Goal: Information Seeking & Learning: Learn about a topic

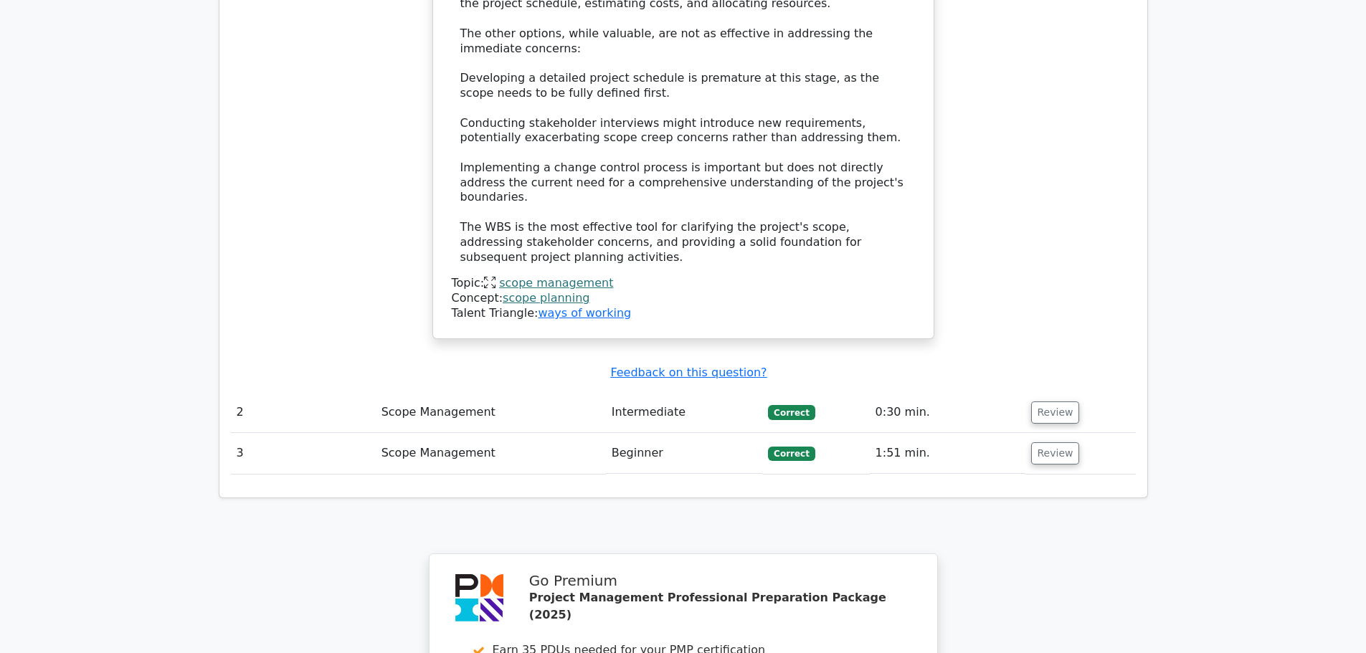
scroll to position [1981, 0]
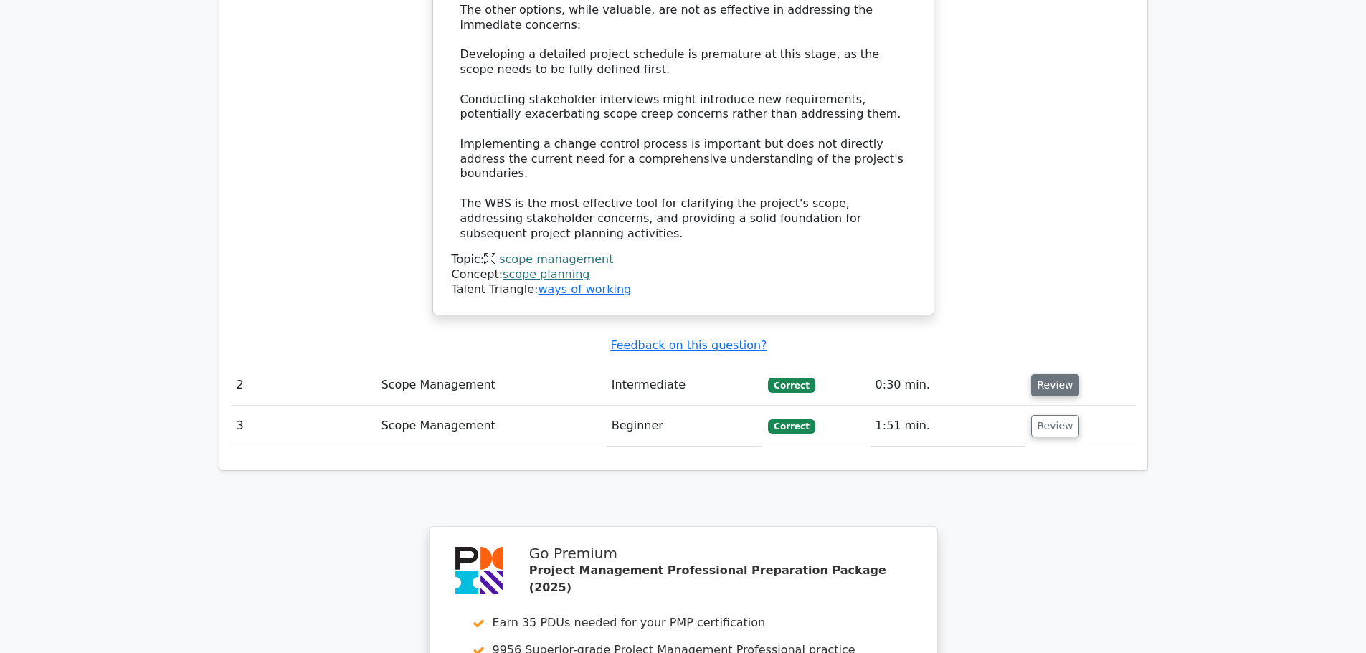
click at [1054, 374] on button "Review" at bounding box center [1055, 385] width 49 height 22
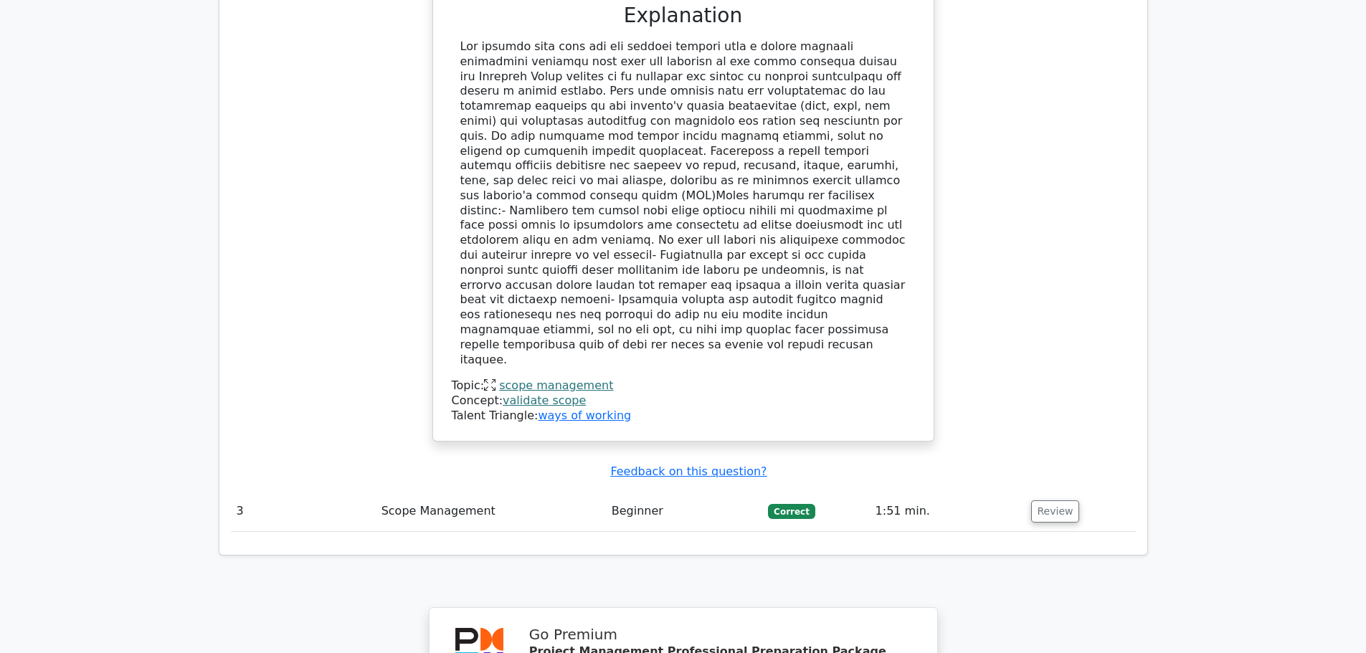
scroll to position [2698, 0]
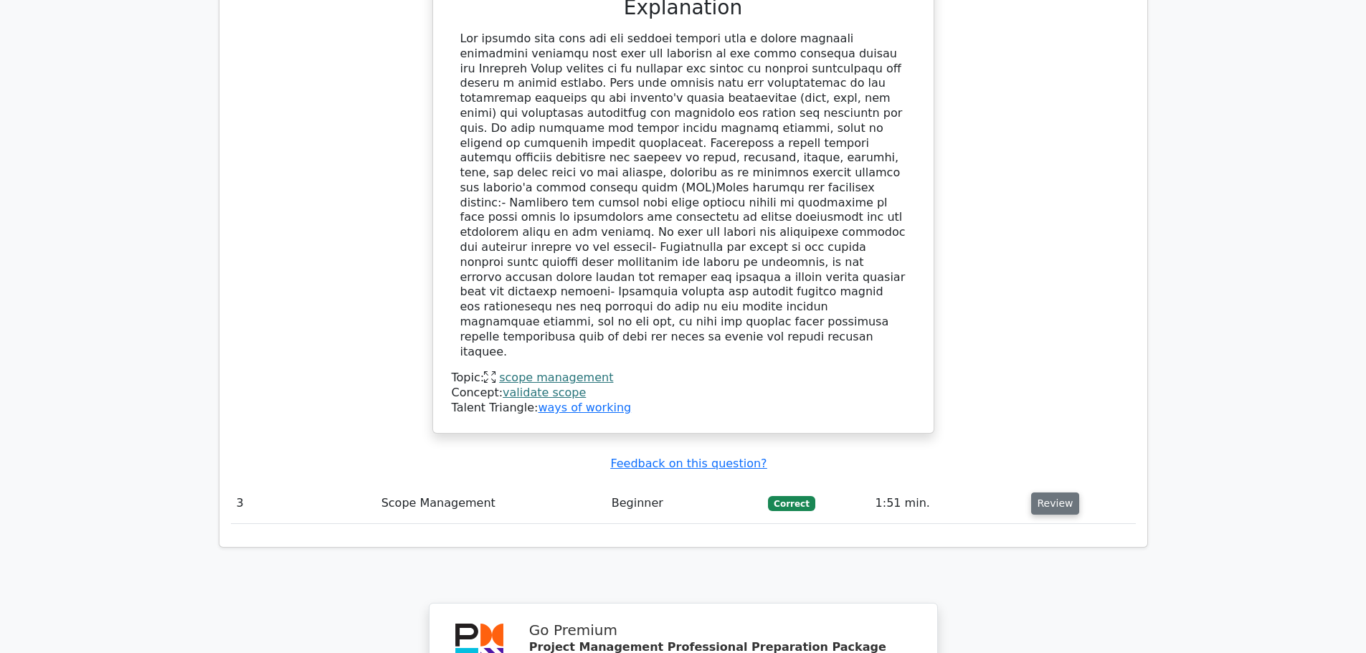
click at [1046, 492] on button "Review" at bounding box center [1055, 503] width 49 height 22
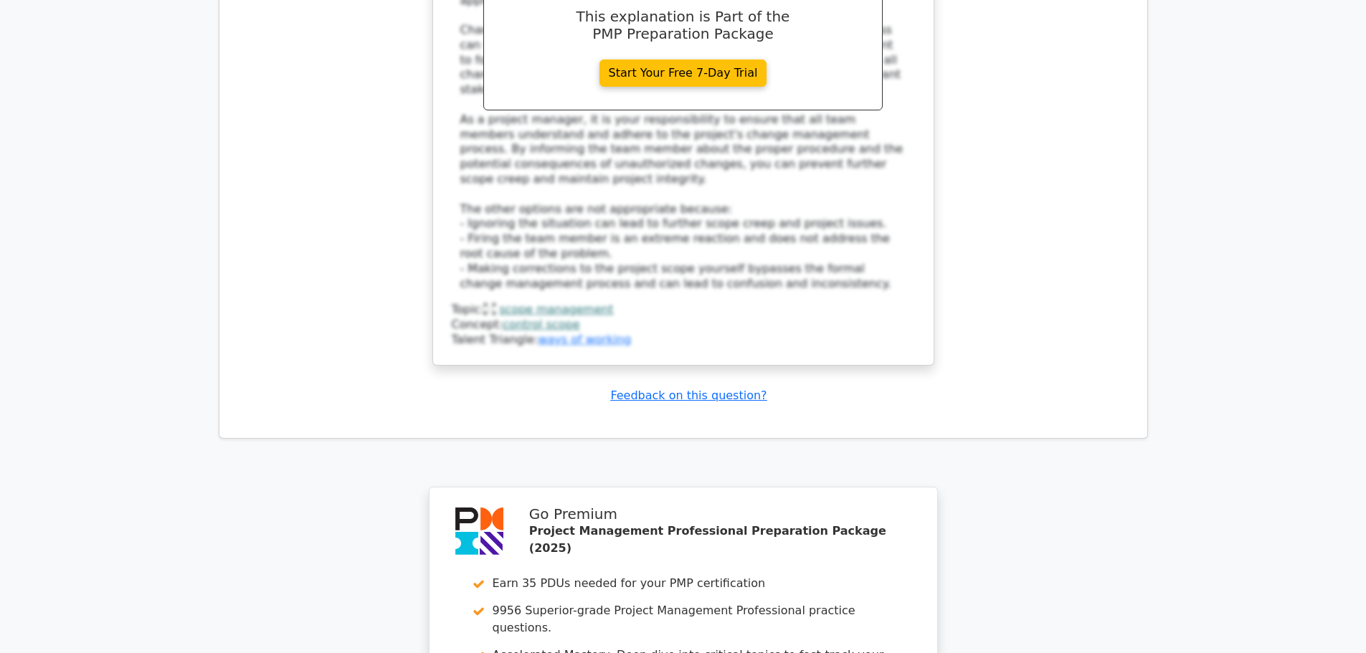
scroll to position [3839, 0]
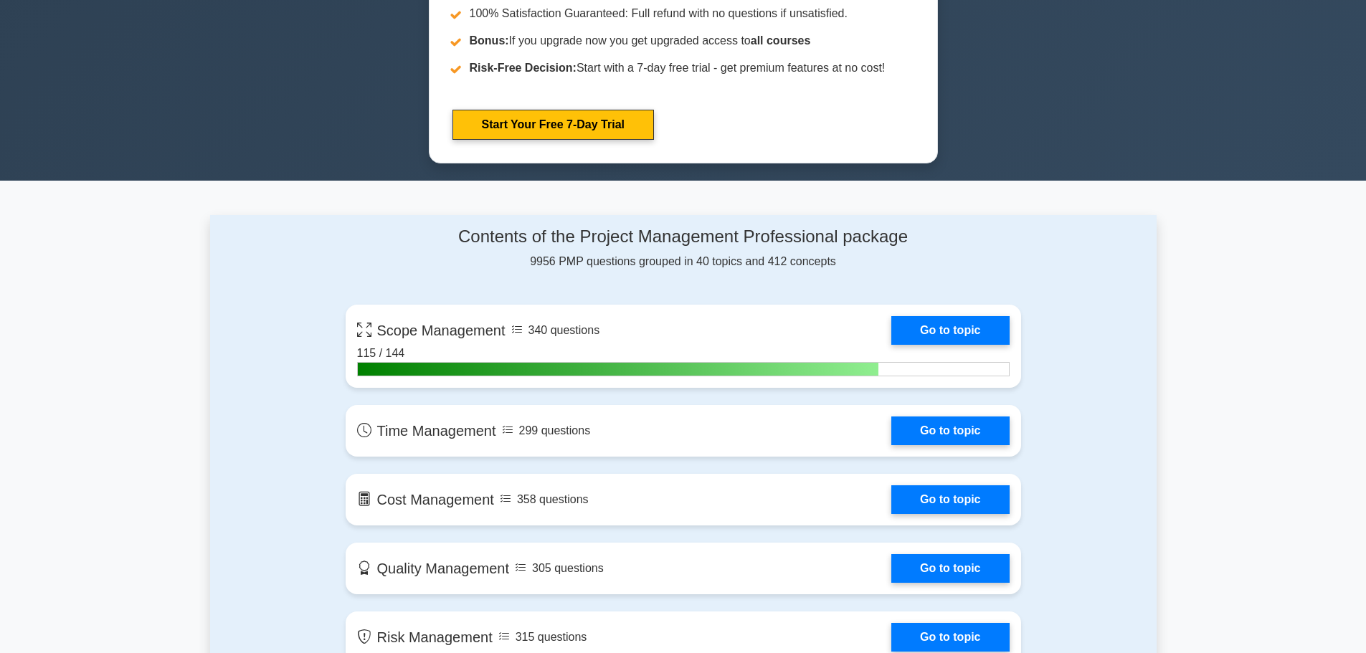
scroll to position [789, 0]
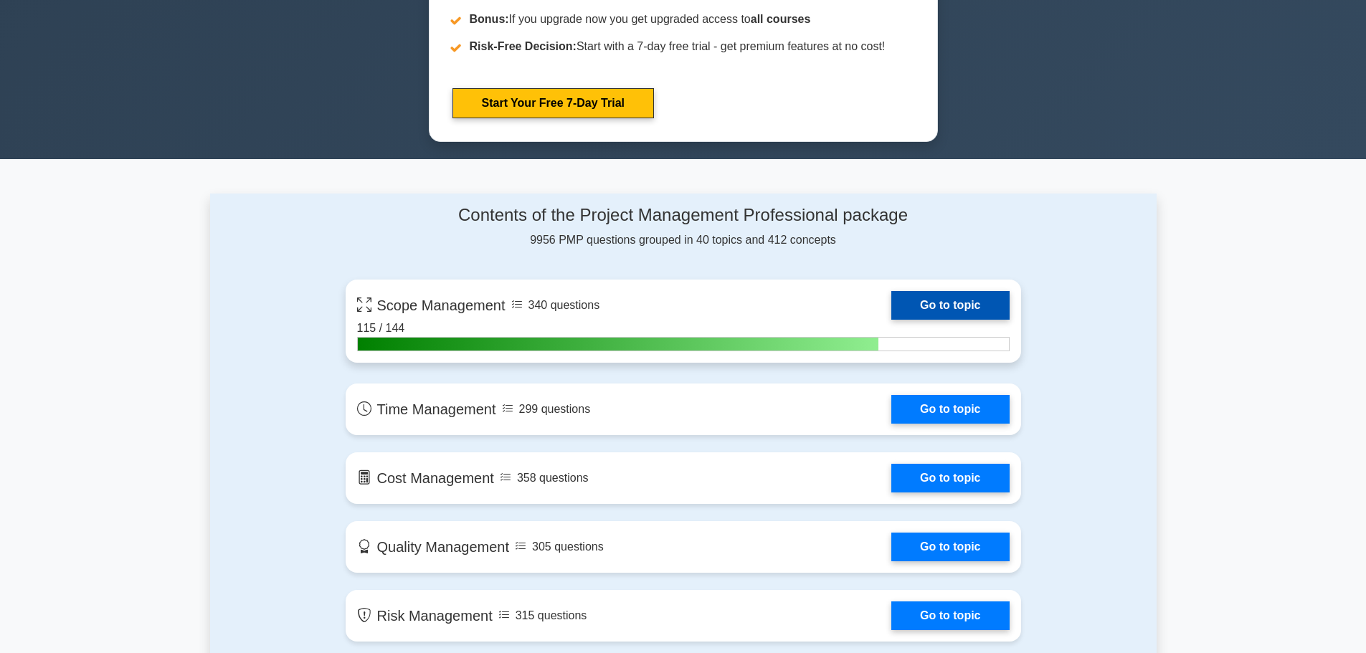
click at [959, 307] on link "Go to topic" at bounding box center [950, 305] width 118 height 29
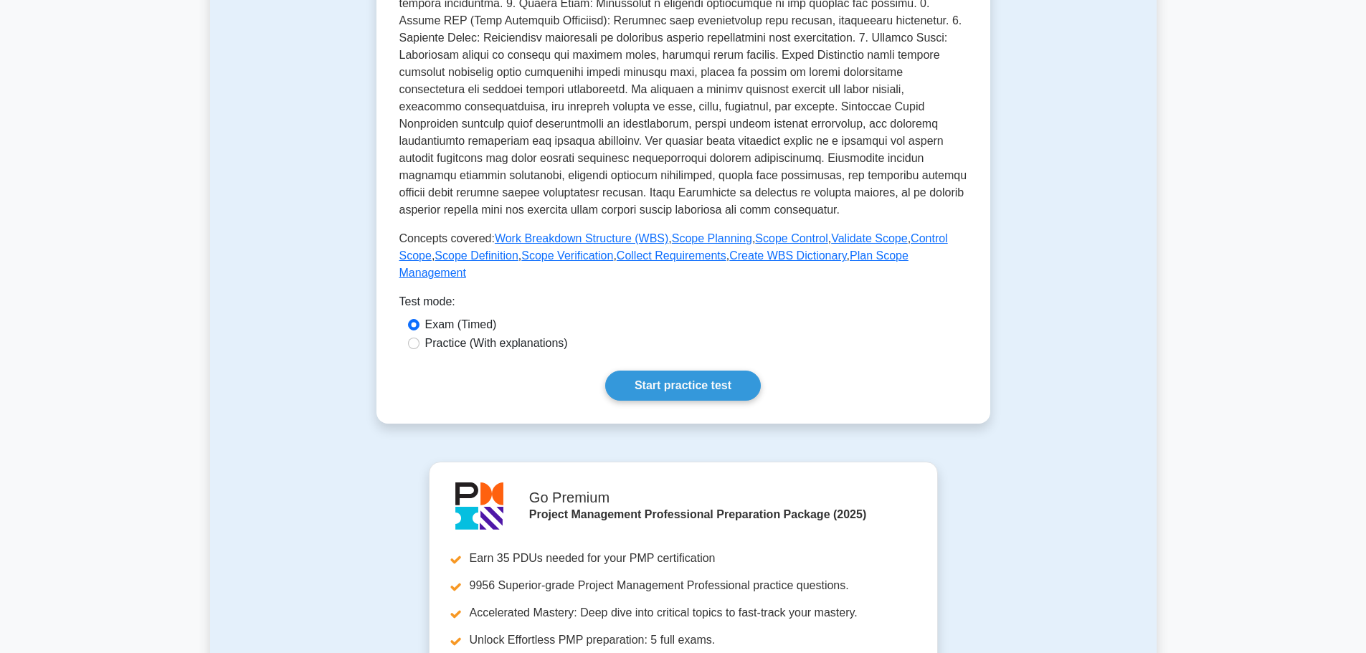
scroll to position [502, 0]
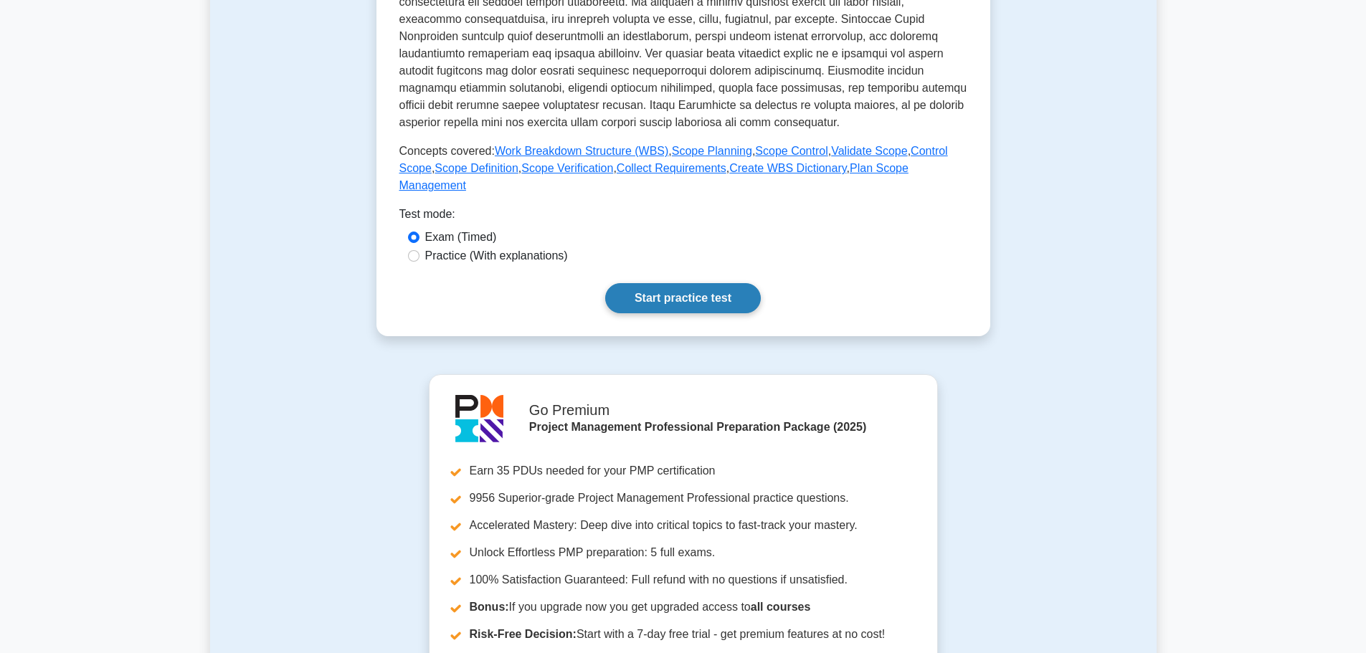
click at [681, 283] on link "Start practice test" at bounding box center [683, 298] width 156 height 30
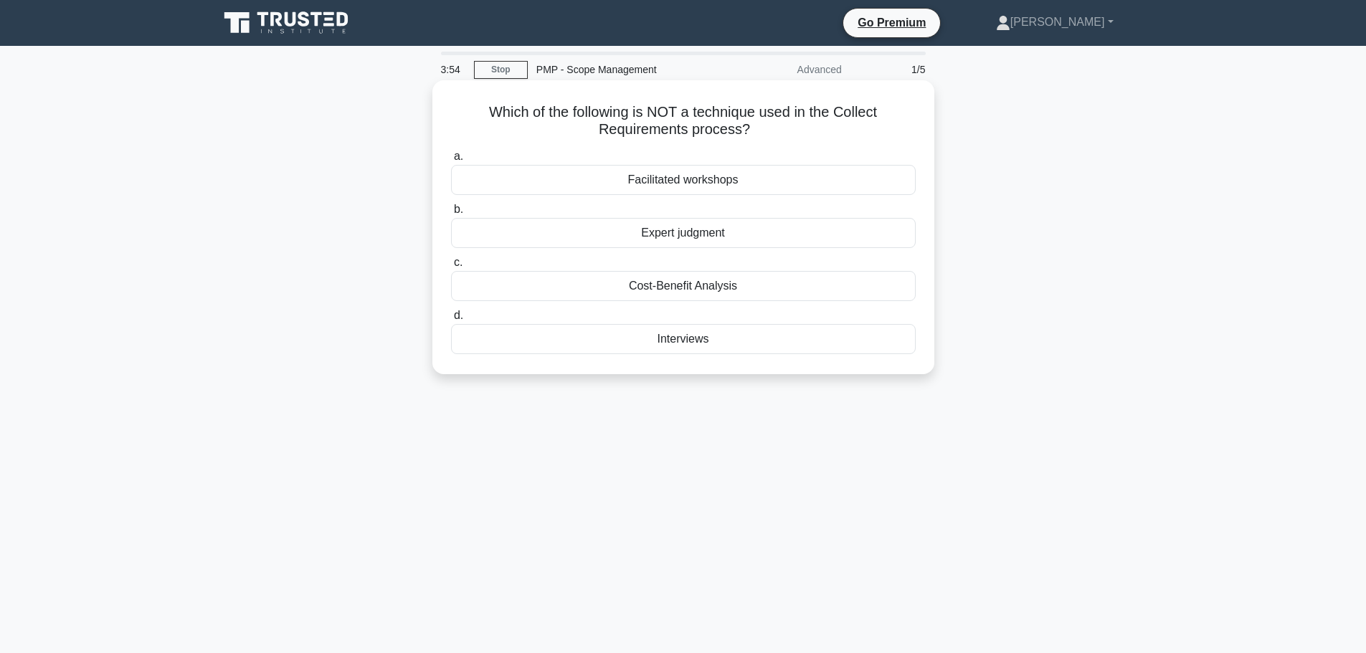
click at [682, 345] on div "Interviews" at bounding box center [683, 339] width 465 height 30
click at [451, 320] on input "d. Interviews" at bounding box center [451, 315] width 0 height 9
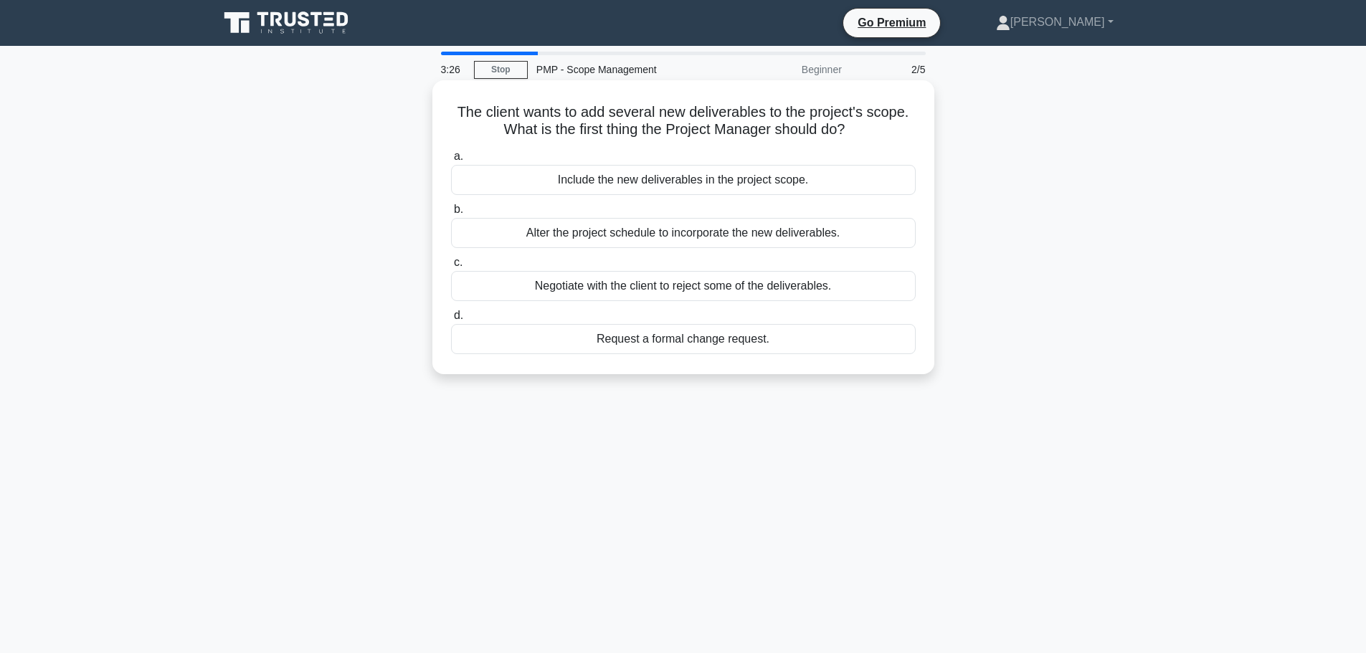
click at [710, 339] on div "Request a formal change request." at bounding box center [683, 339] width 465 height 30
click at [451, 320] on input "d. Request a formal change request." at bounding box center [451, 315] width 0 height 9
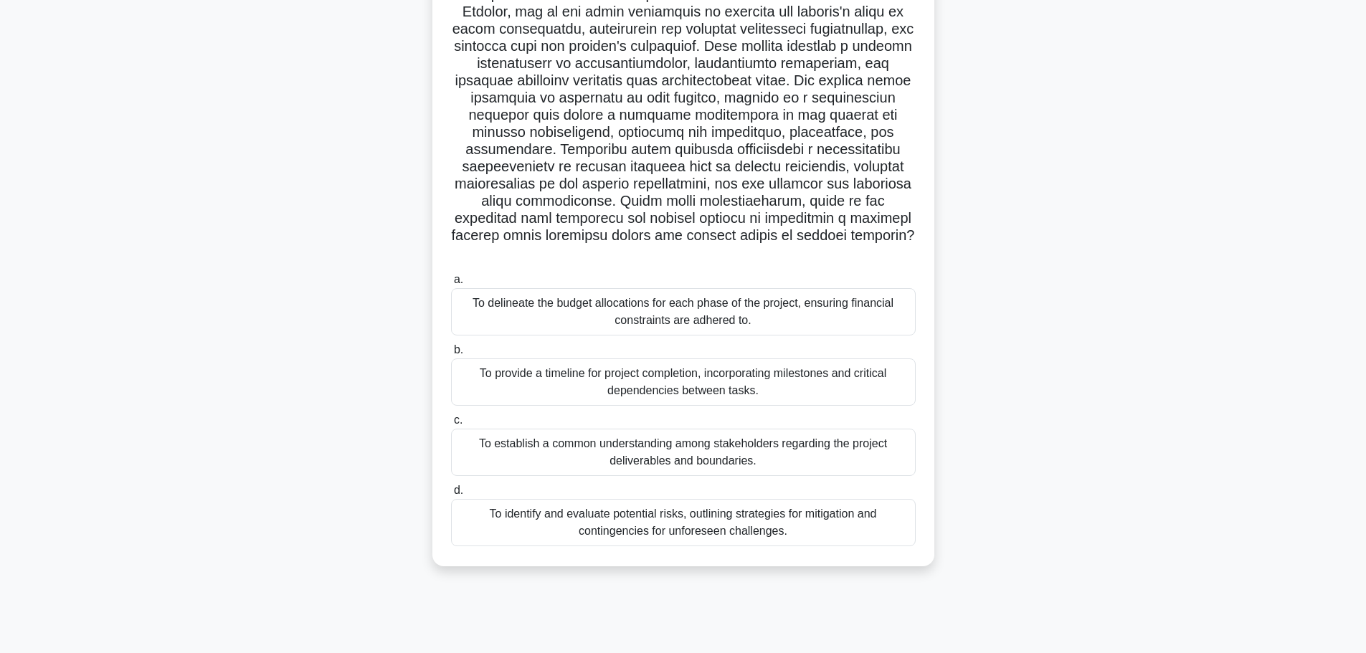
scroll to position [121, 0]
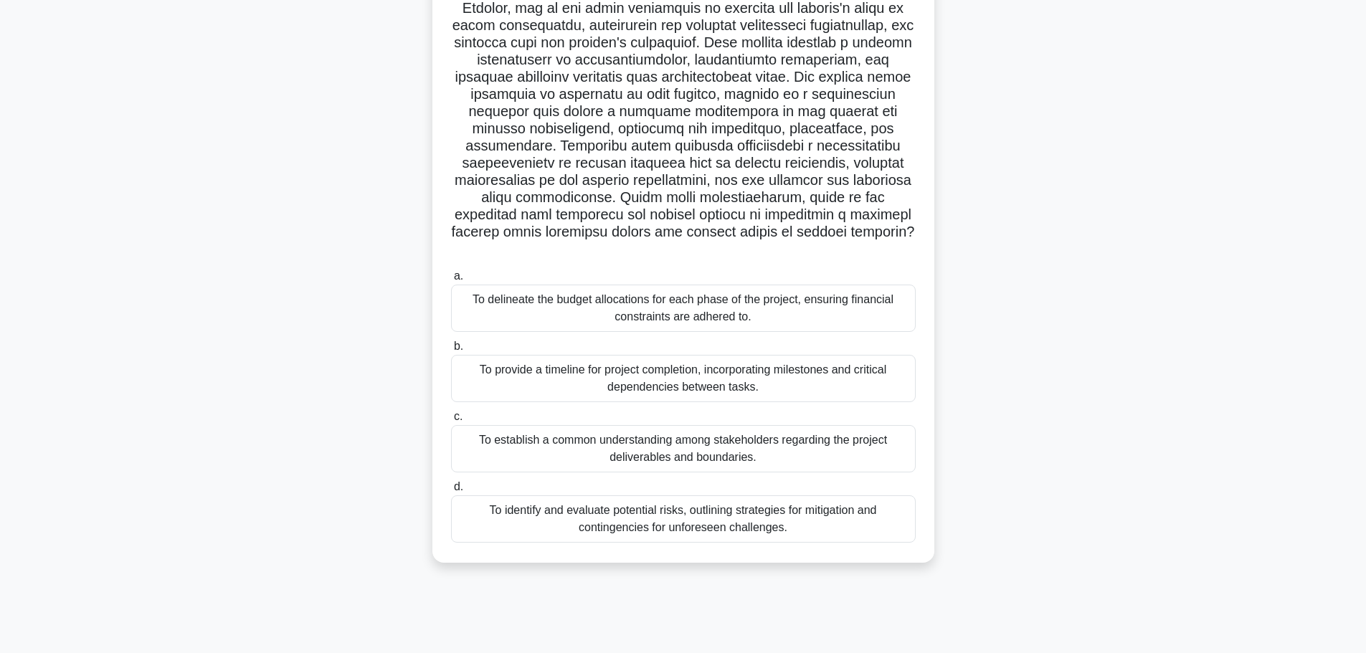
click at [695, 438] on div "To establish a common understanding among stakeholders regarding the project de…" at bounding box center [683, 448] width 465 height 47
click at [451, 422] on input "c. To establish a common understanding among stakeholders regarding the project…" at bounding box center [451, 416] width 0 height 9
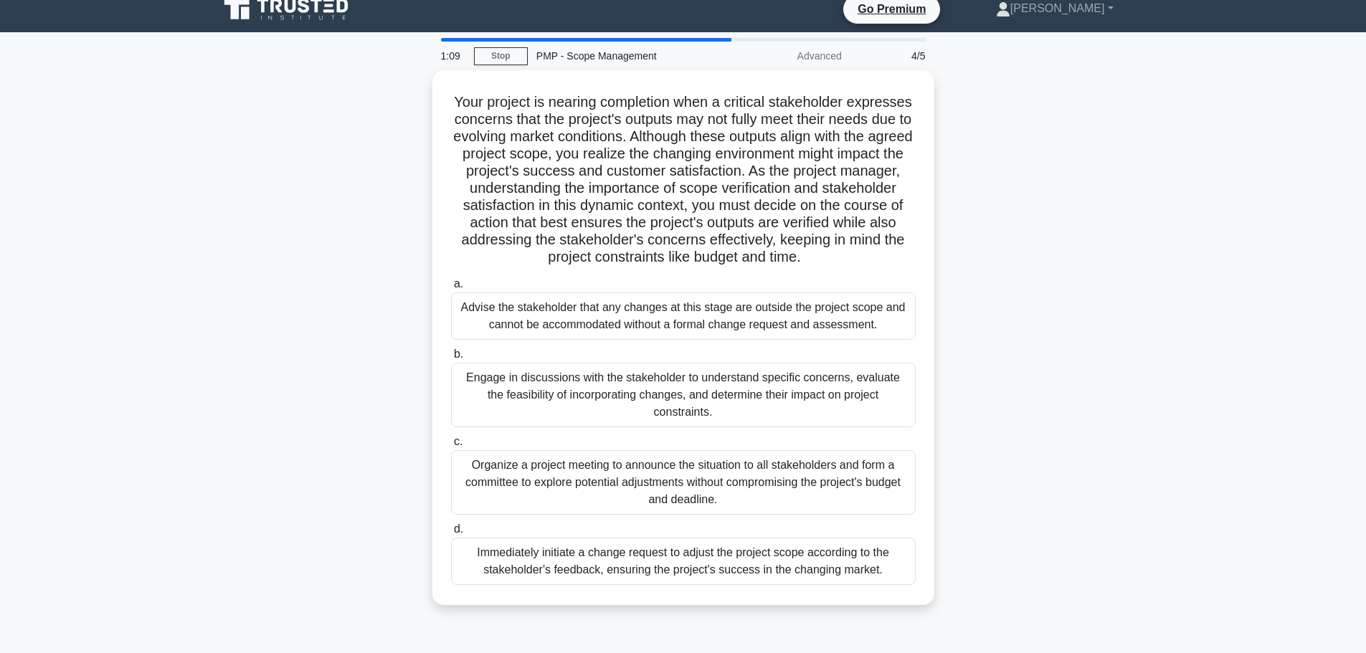
scroll to position [0, 0]
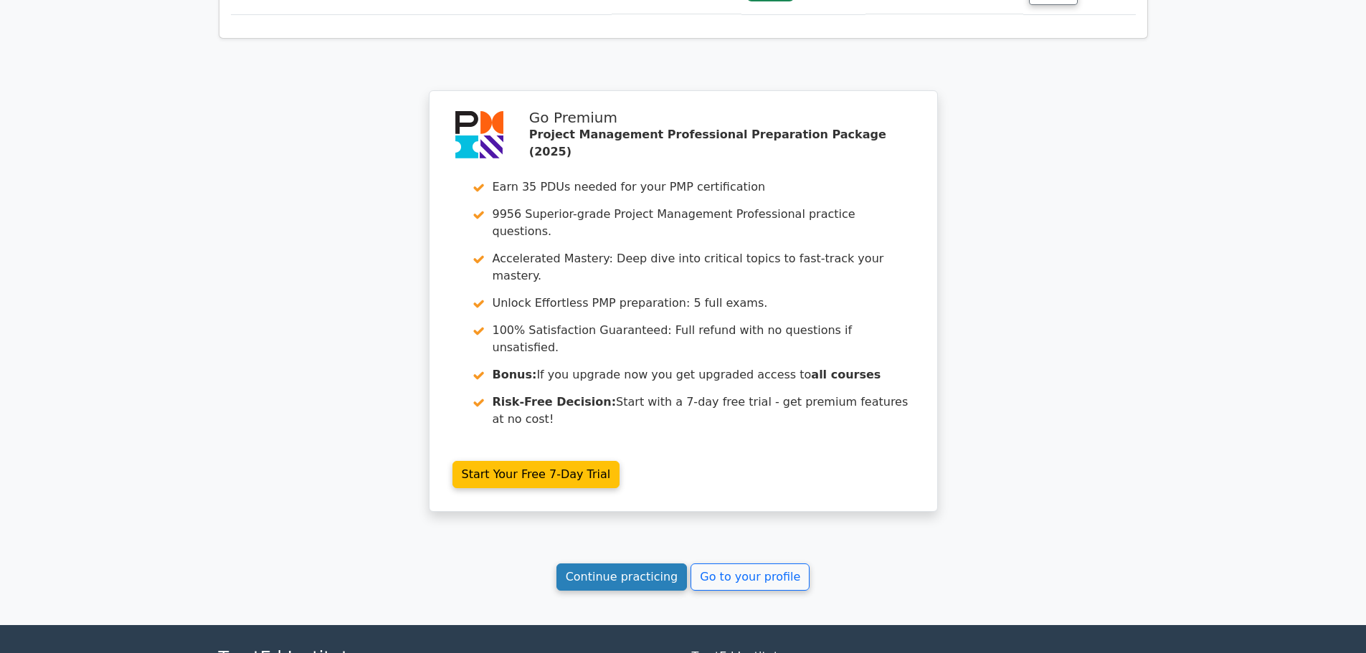
click at [614, 563] on link "Continue practicing" at bounding box center [621, 576] width 131 height 27
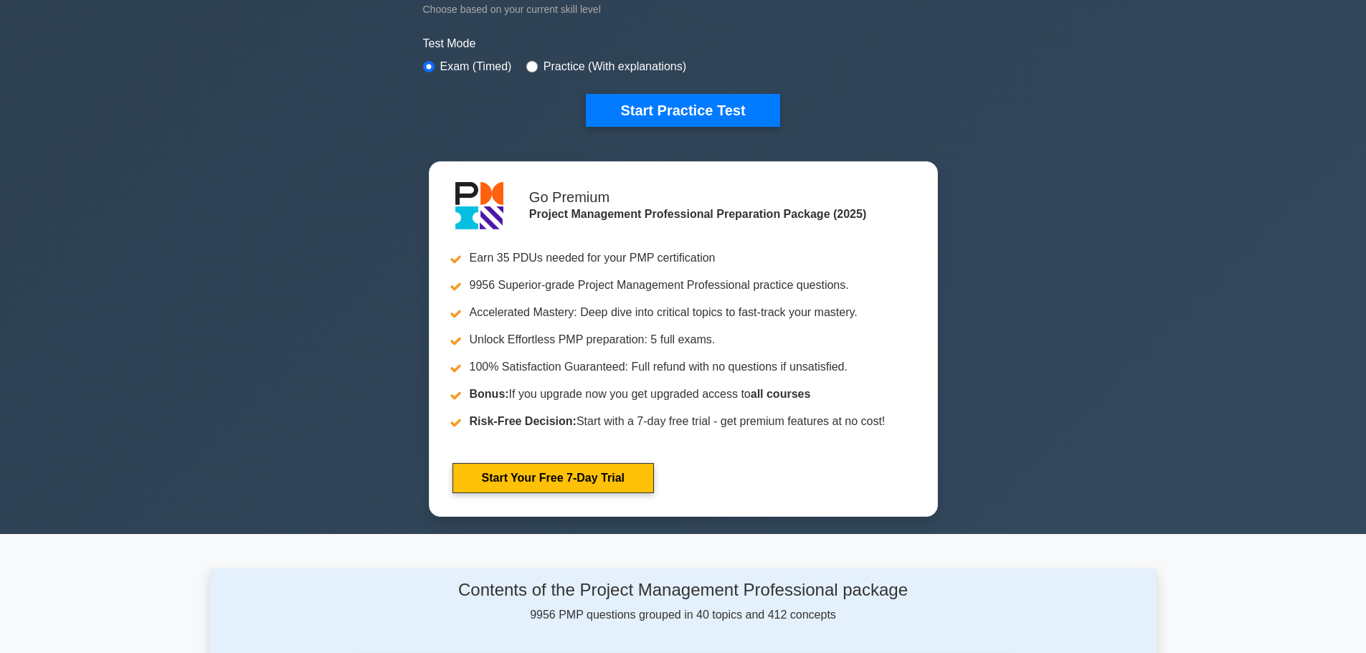
scroll to position [789, 0]
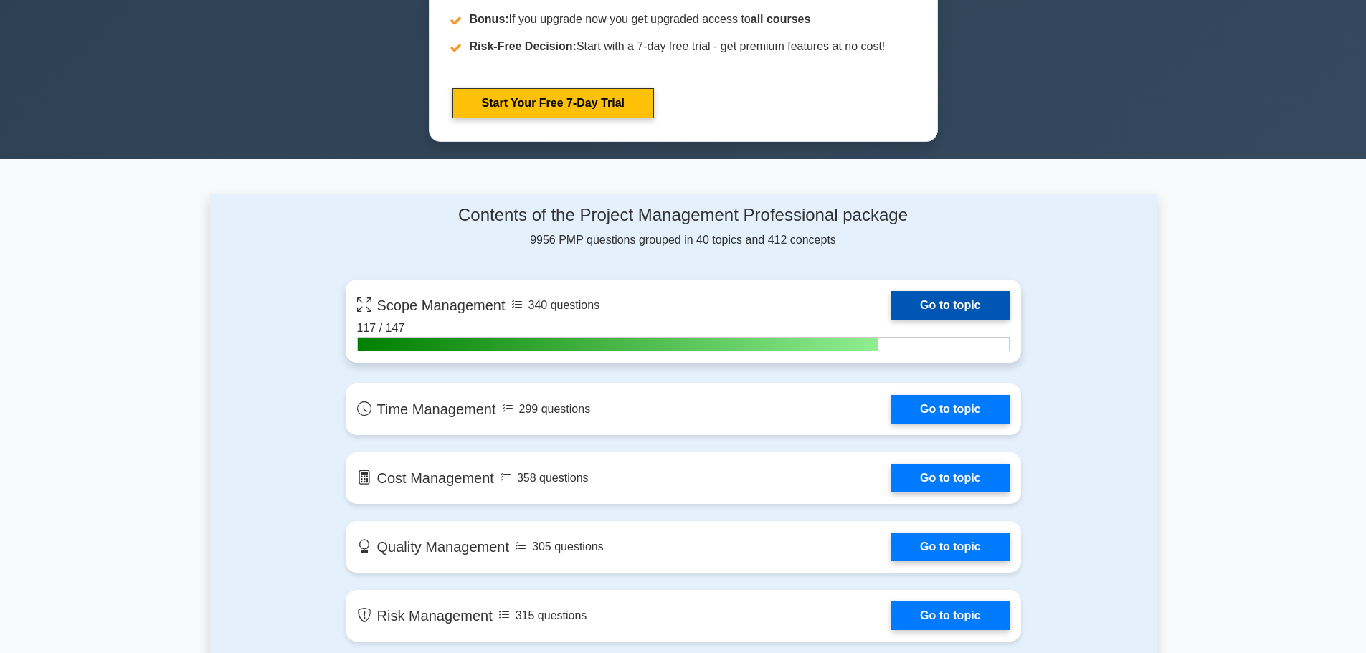
click at [946, 305] on link "Go to topic" at bounding box center [950, 305] width 118 height 29
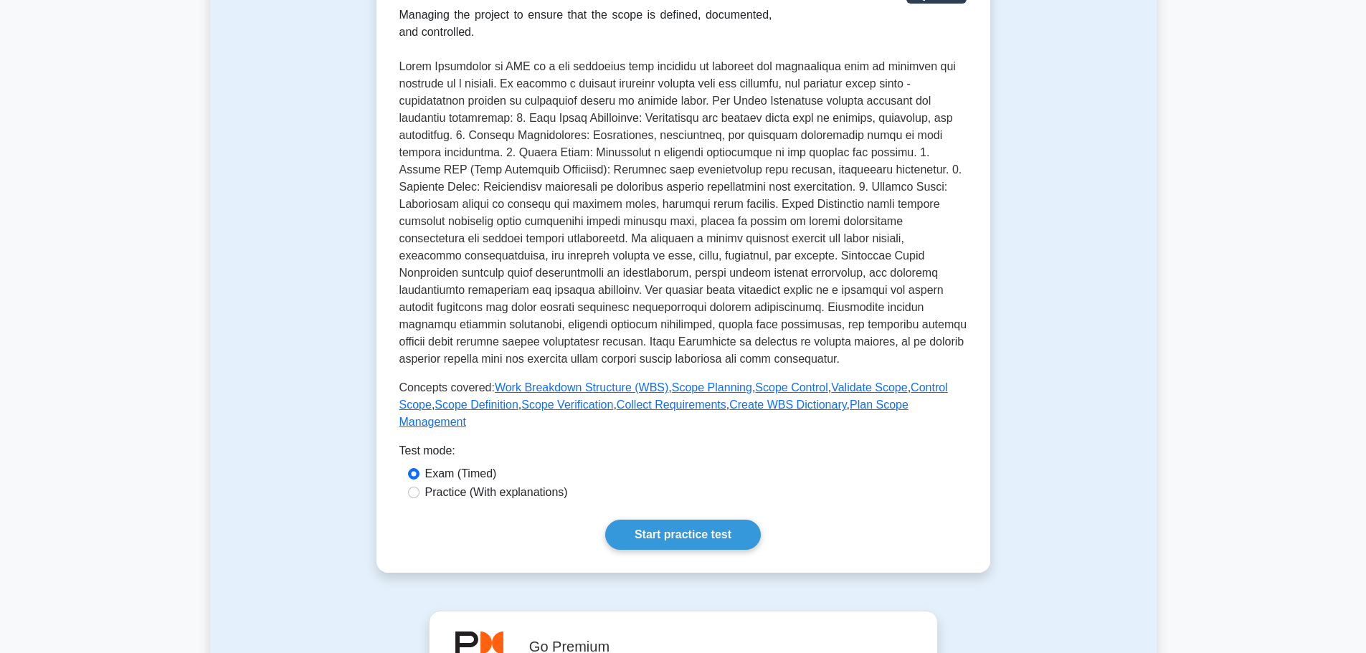
scroll to position [502, 0]
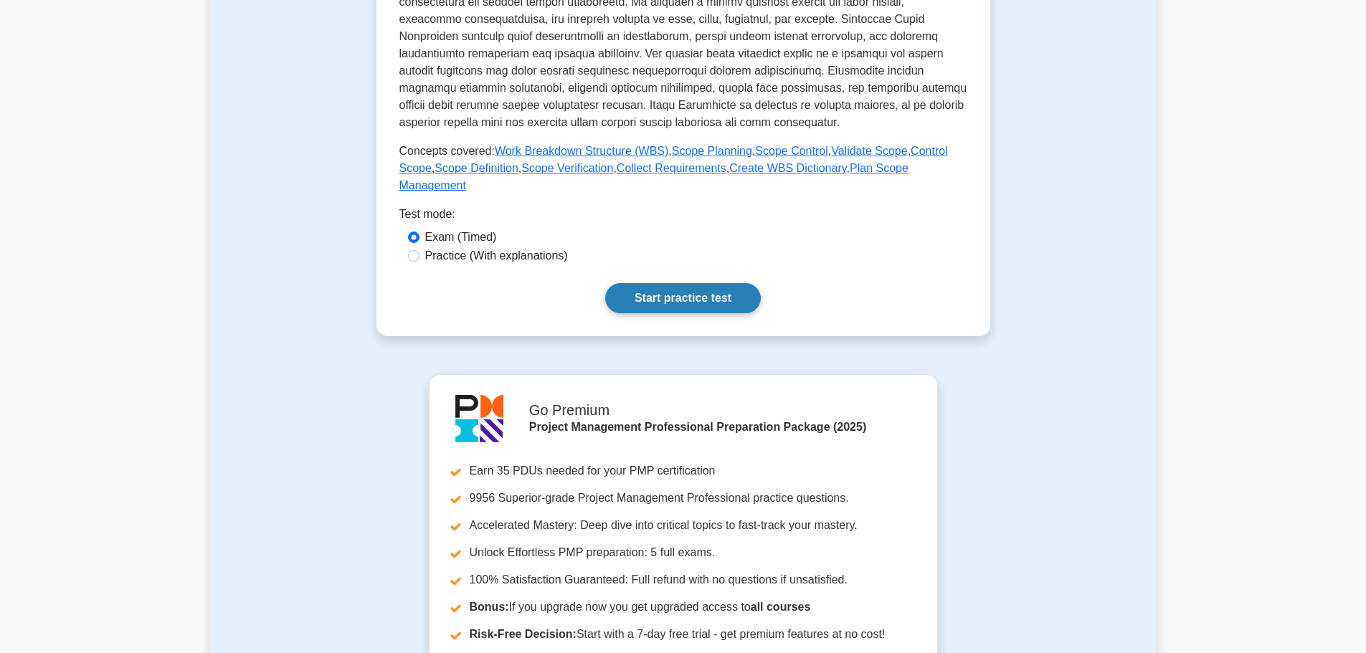
click at [670, 283] on link "Start practice test" at bounding box center [683, 298] width 156 height 30
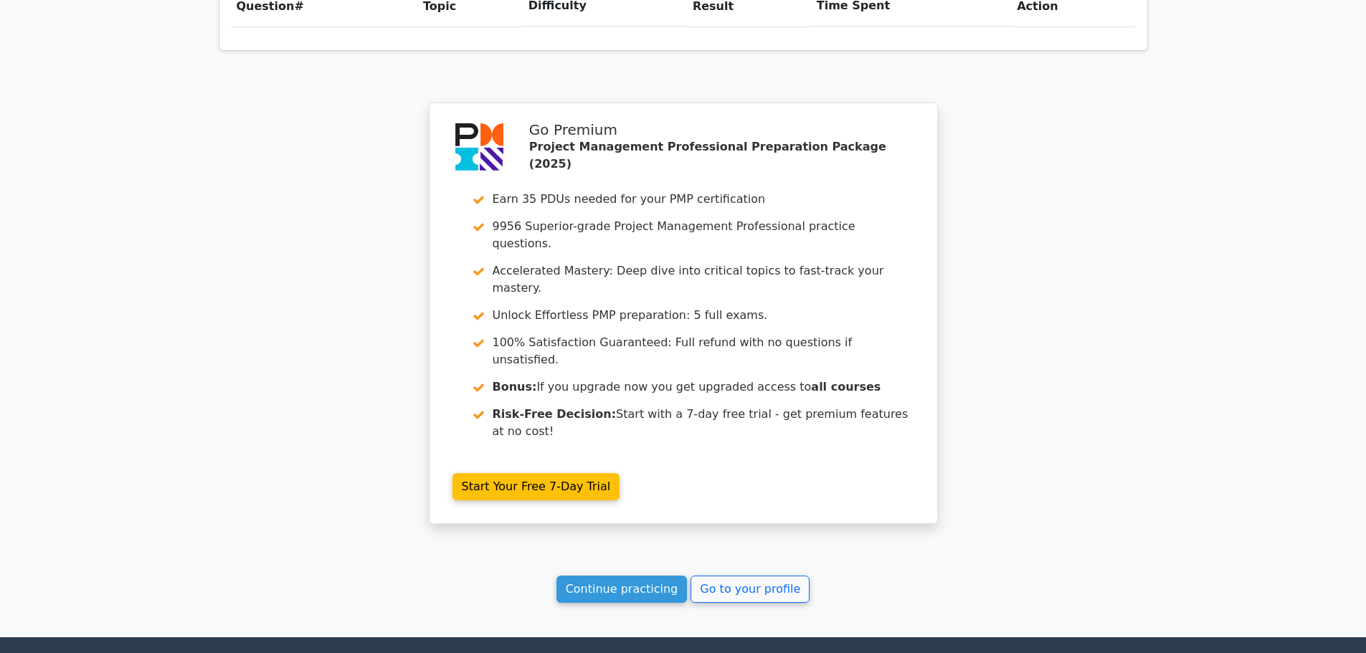
scroll to position [1164, 0]
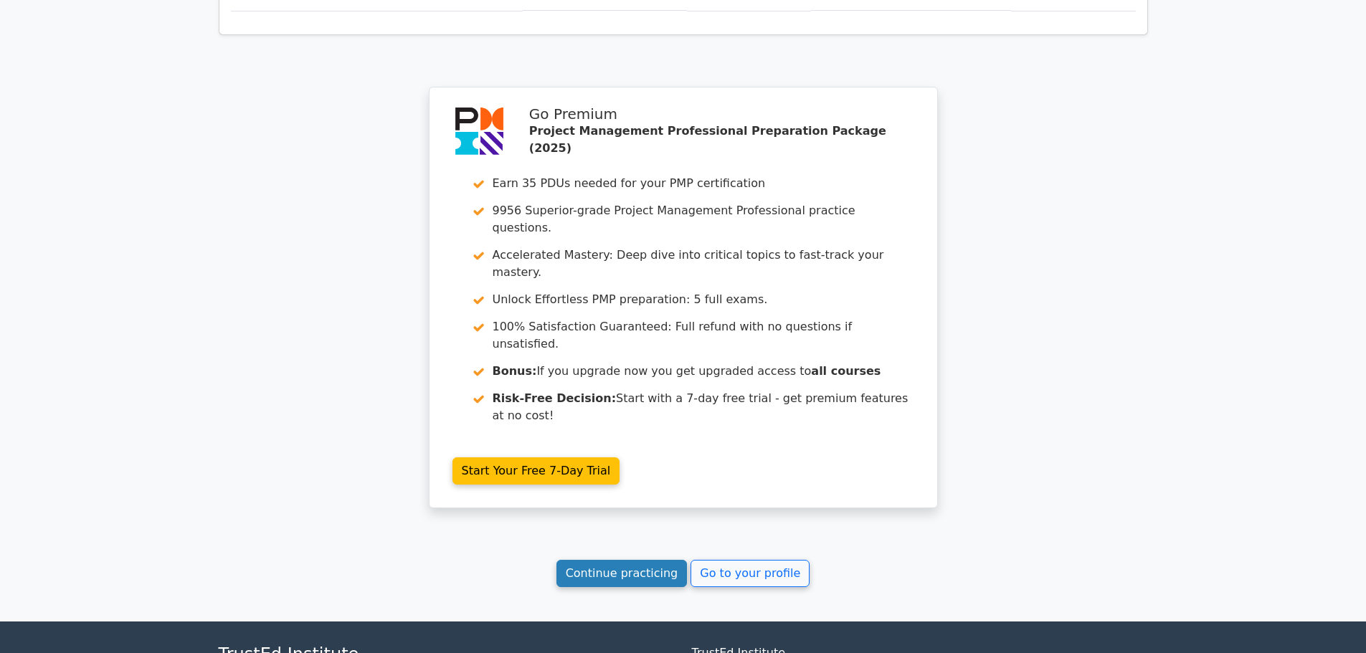
click at [626, 560] on link "Continue practicing" at bounding box center [621, 573] width 131 height 27
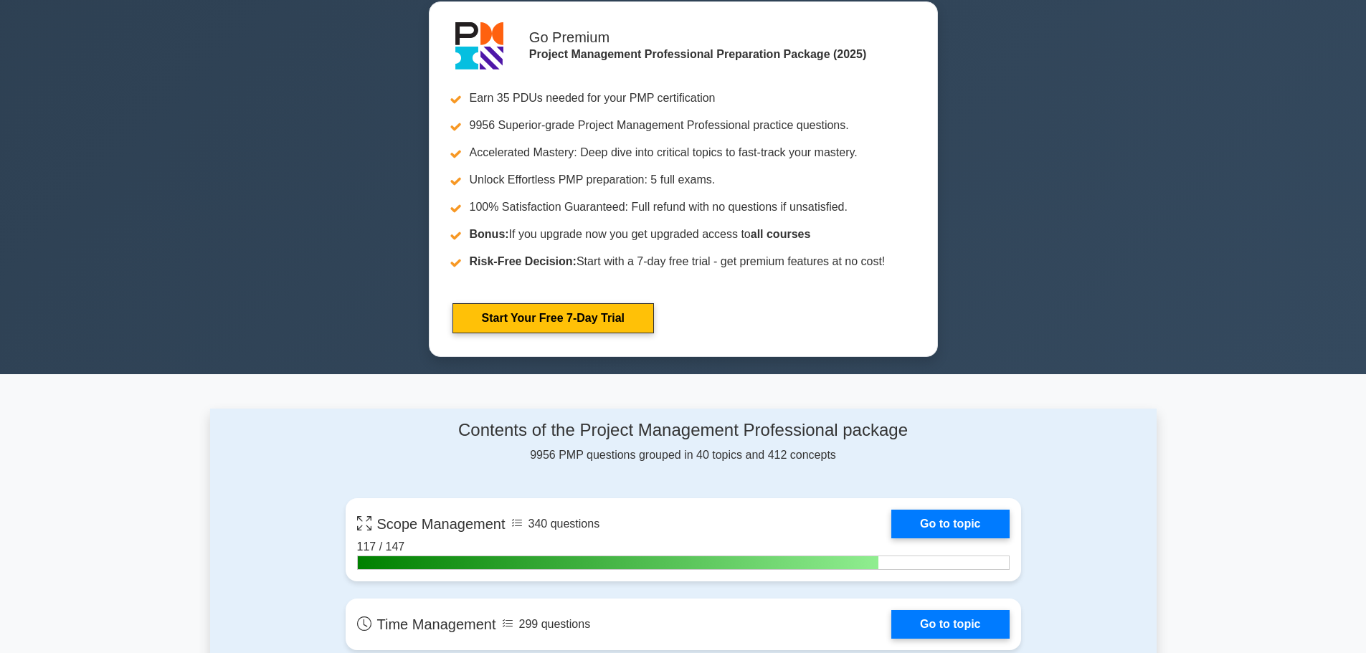
scroll to position [645, 0]
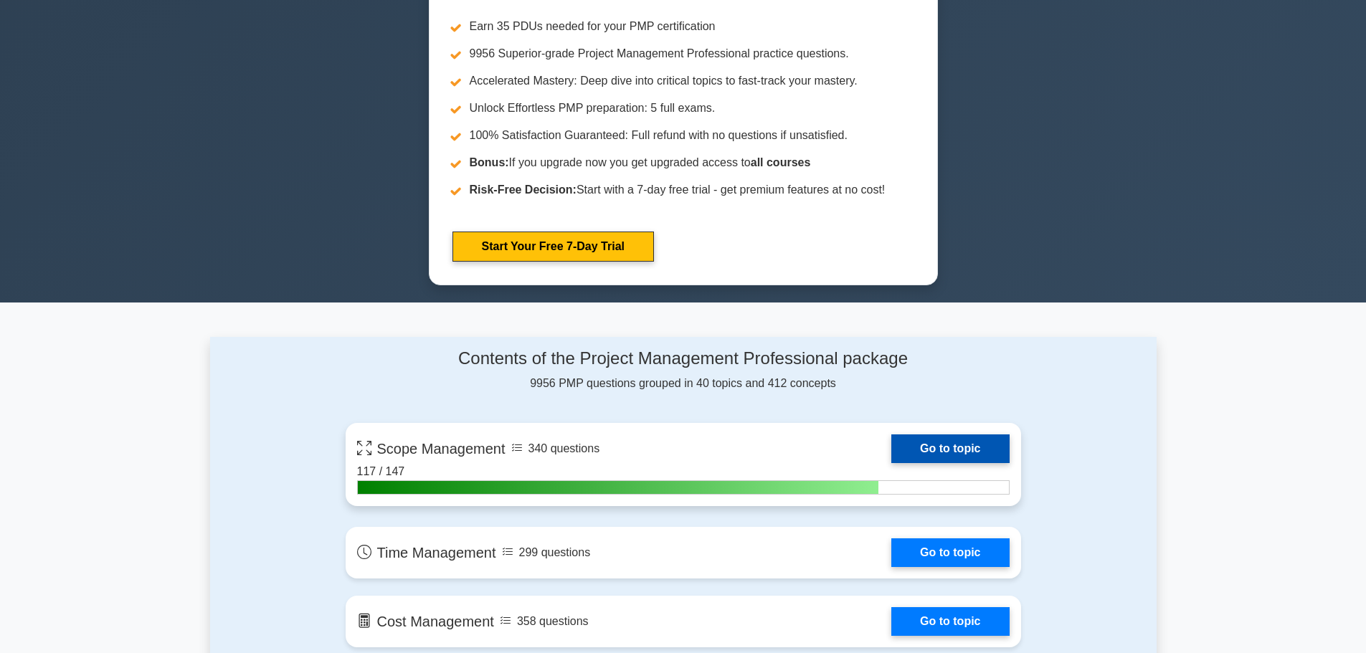
click at [923, 449] on link "Go to topic" at bounding box center [950, 448] width 118 height 29
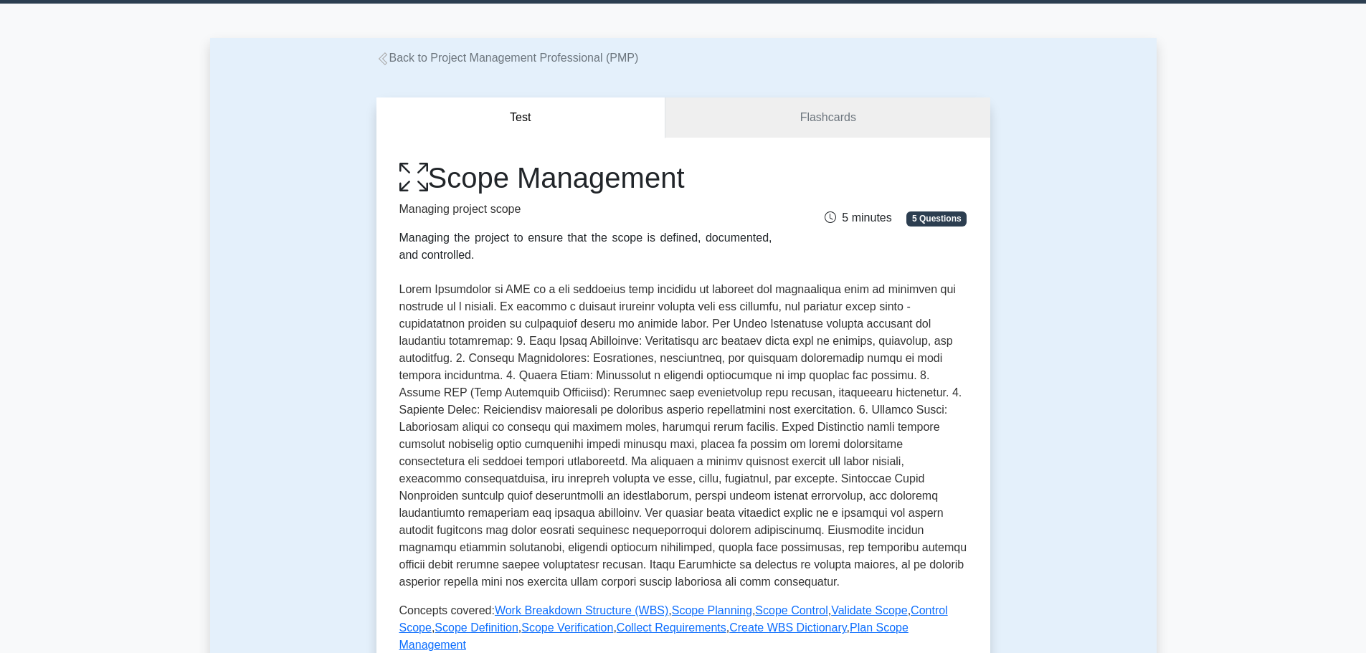
scroll to position [430, 0]
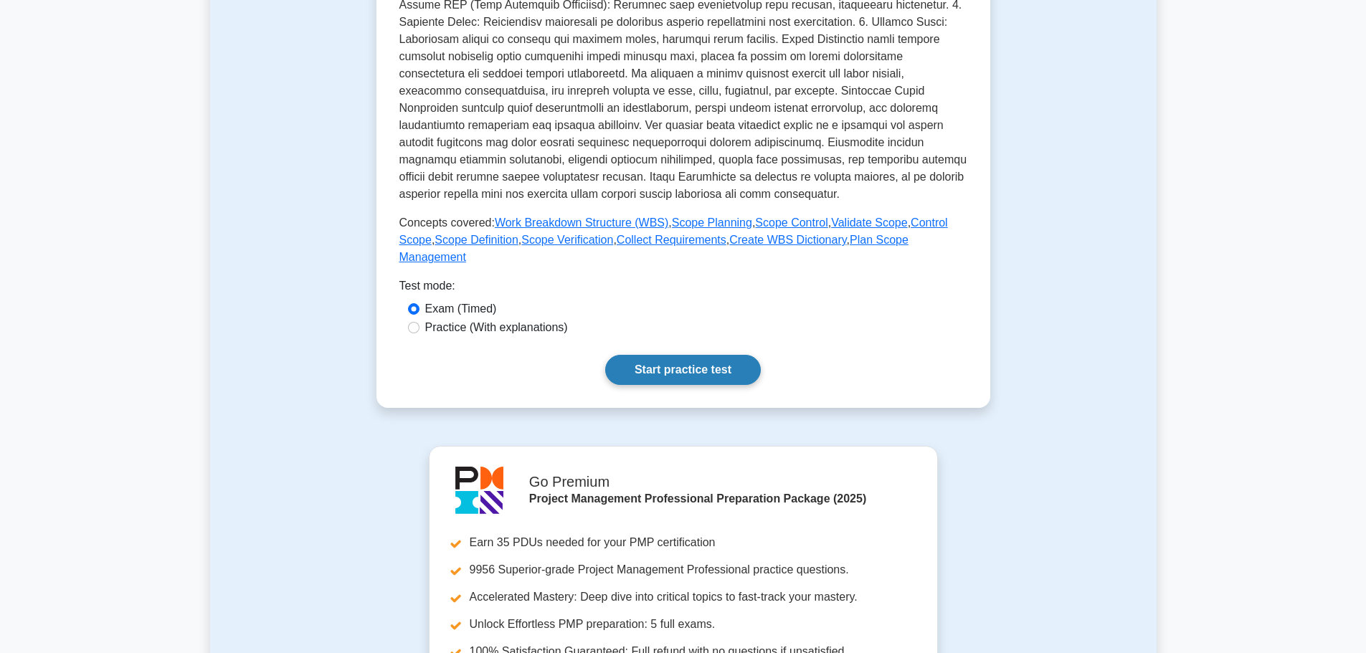
click at [667, 355] on link "Start practice test" at bounding box center [683, 370] width 156 height 30
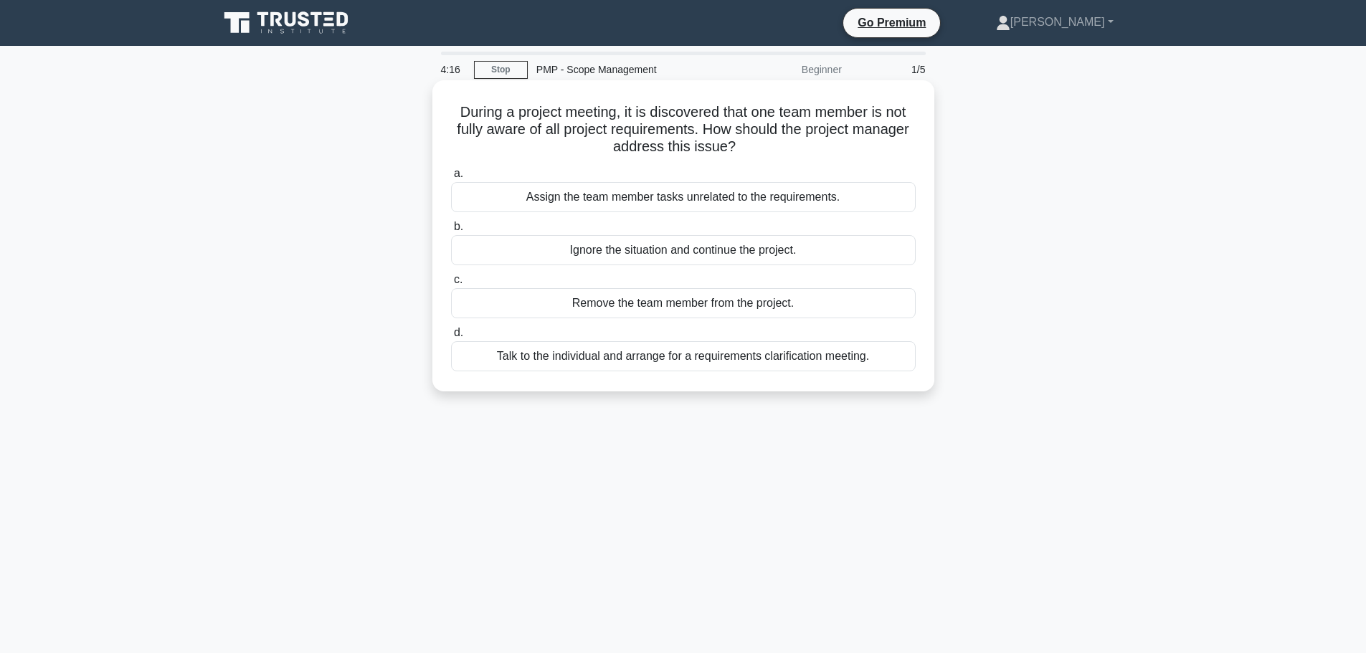
click at [735, 363] on div "Talk to the individual and arrange for a requirements clarification meeting." at bounding box center [683, 356] width 465 height 30
click at [451, 338] on input "d. Talk to the individual and arrange for a requirements clarification meeting." at bounding box center [451, 332] width 0 height 9
click at [634, 256] on div "Analyze the impact on the project scope and submit a change request" at bounding box center [683, 250] width 465 height 30
click at [451, 232] on input "b. Analyze the impact on the project scope and submit a change request" at bounding box center [451, 226] width 0 height 9
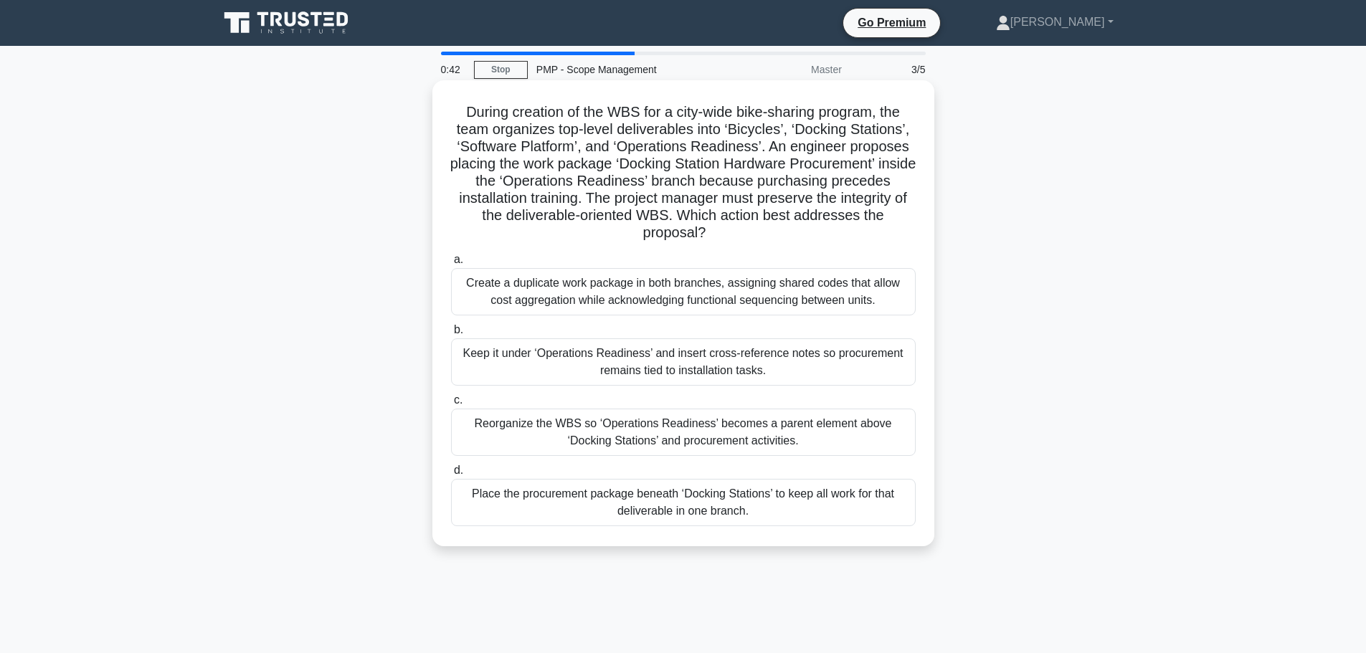
click at [668, 362] on div "Keep it under ‘Operations Readiness’ and insert cross-reference notes so procur…" at bounding box center [683, 361] width 465 height 47
click at [451, 335] on input "b. Keep it under ‘Operations Readiness’ and insert cross-reference notes so pro…" at bounding box center [451, 329] width 0 height 9
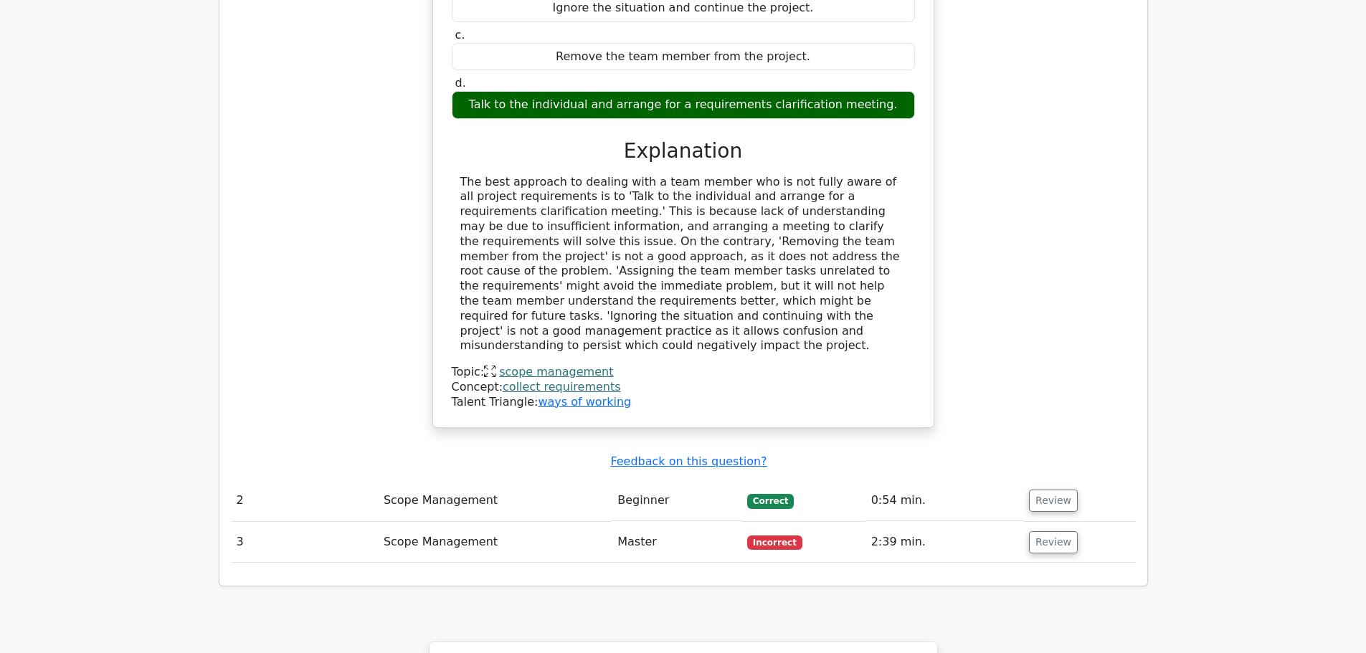
scroll to position [1577, 0]
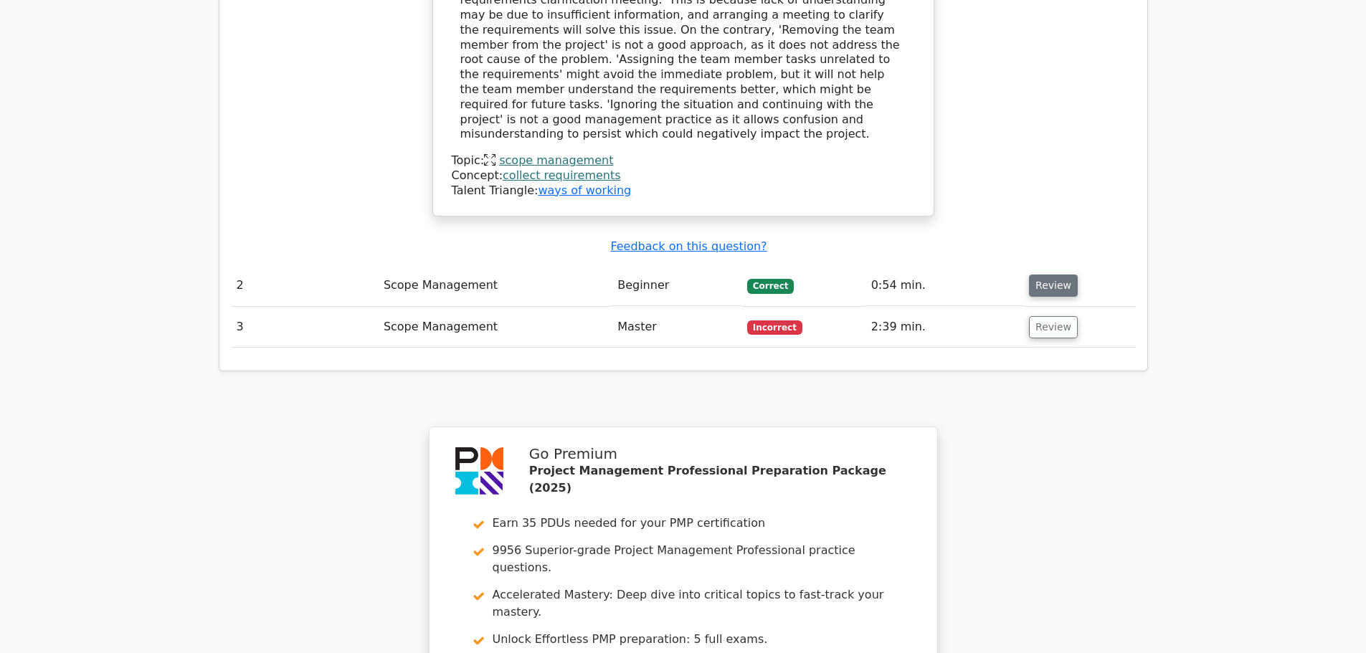
click at [1040, 275] on button "Review" at bounding box center [1053, 286] width 49 height 22
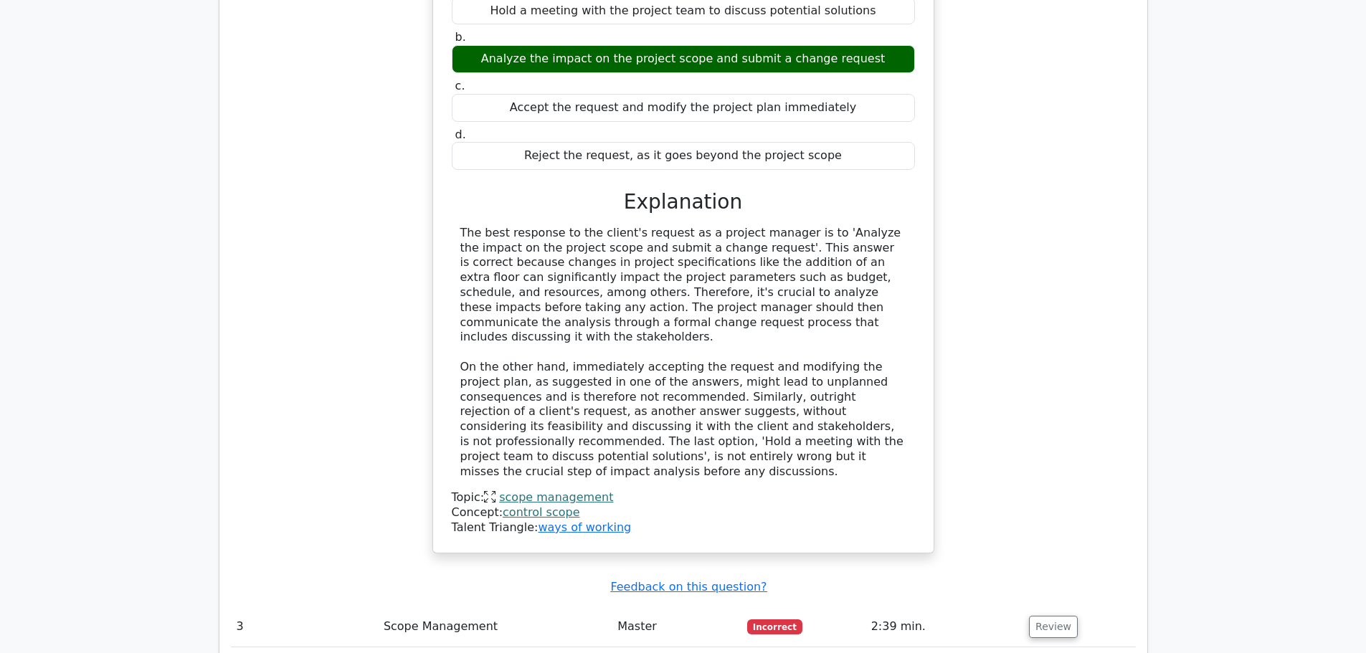
scroll to position [2079, 0]
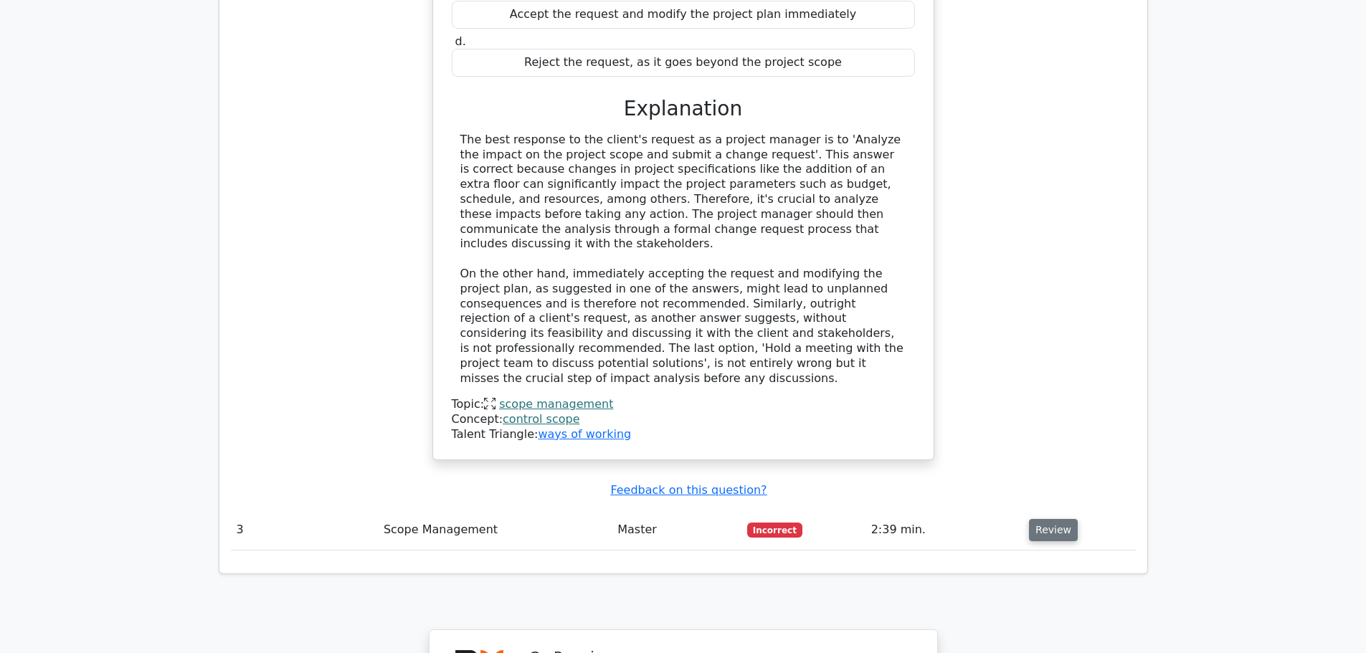
click at [1065, 519] on button "Review" at bounding box center [1053, 530] width 49 height 22
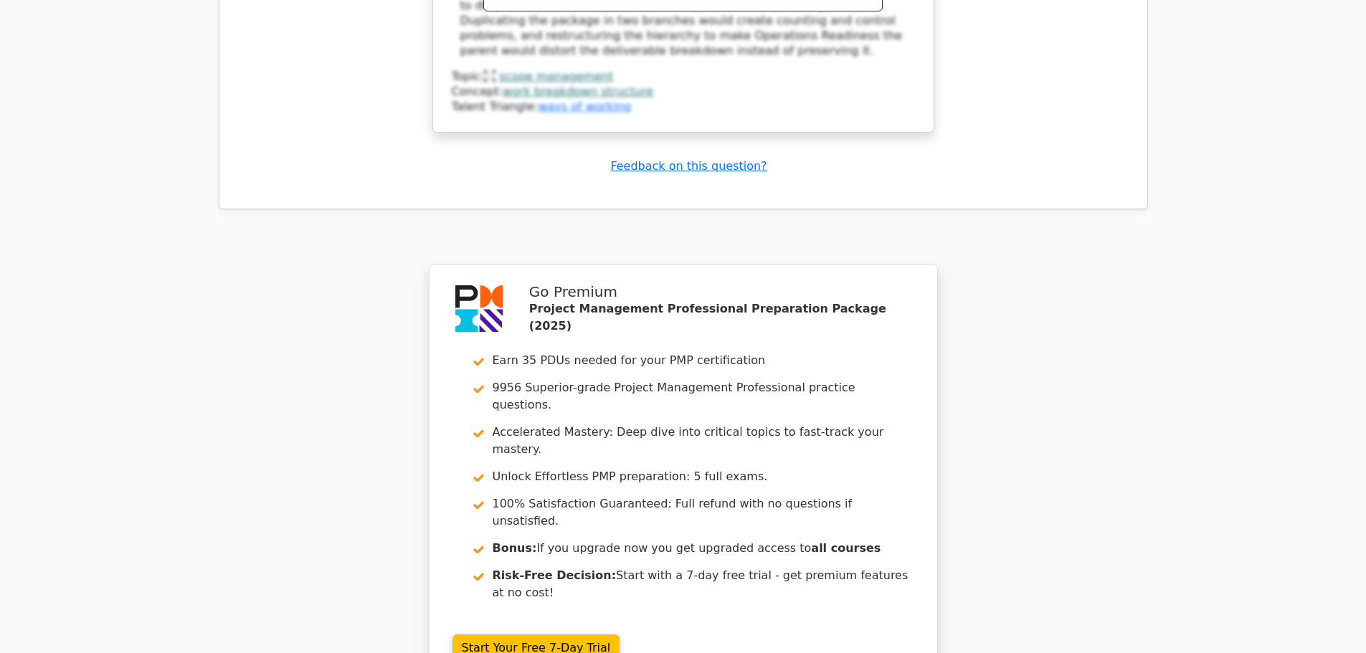
scroll to position [3363, 0]
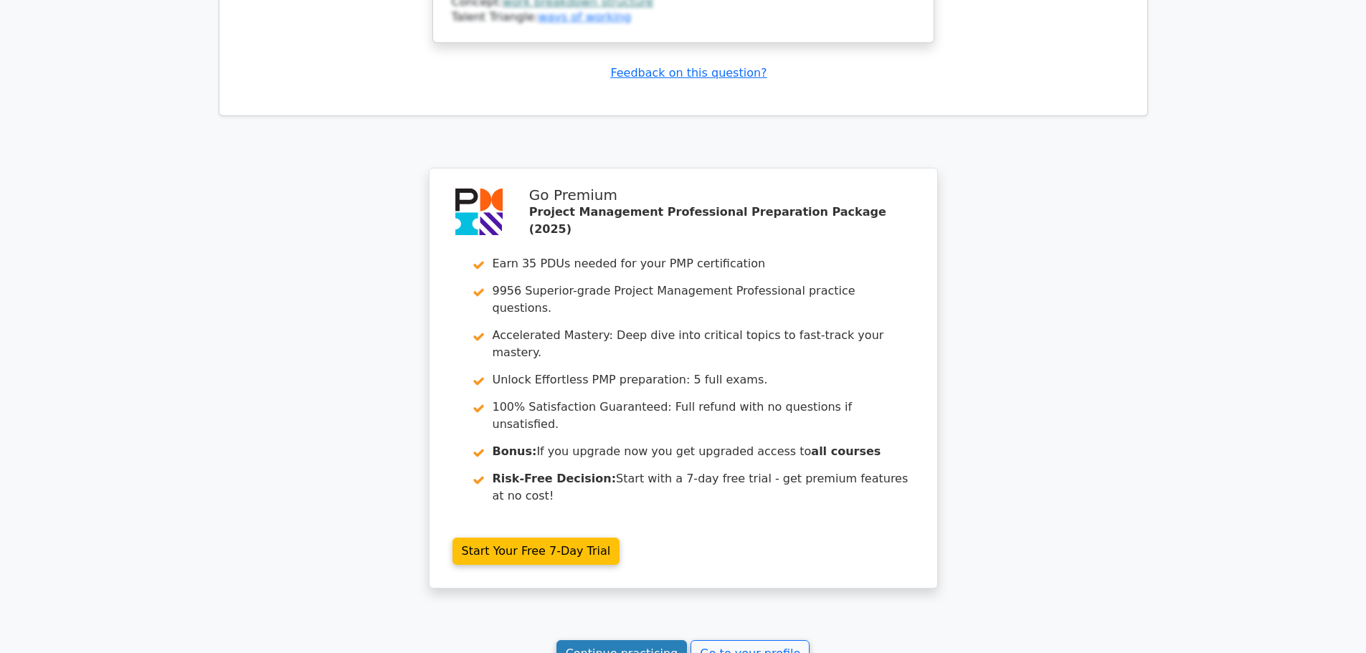
click at [618, 640] on link "Continue practicing" at bounding box center [621, 653] width 131 height 27
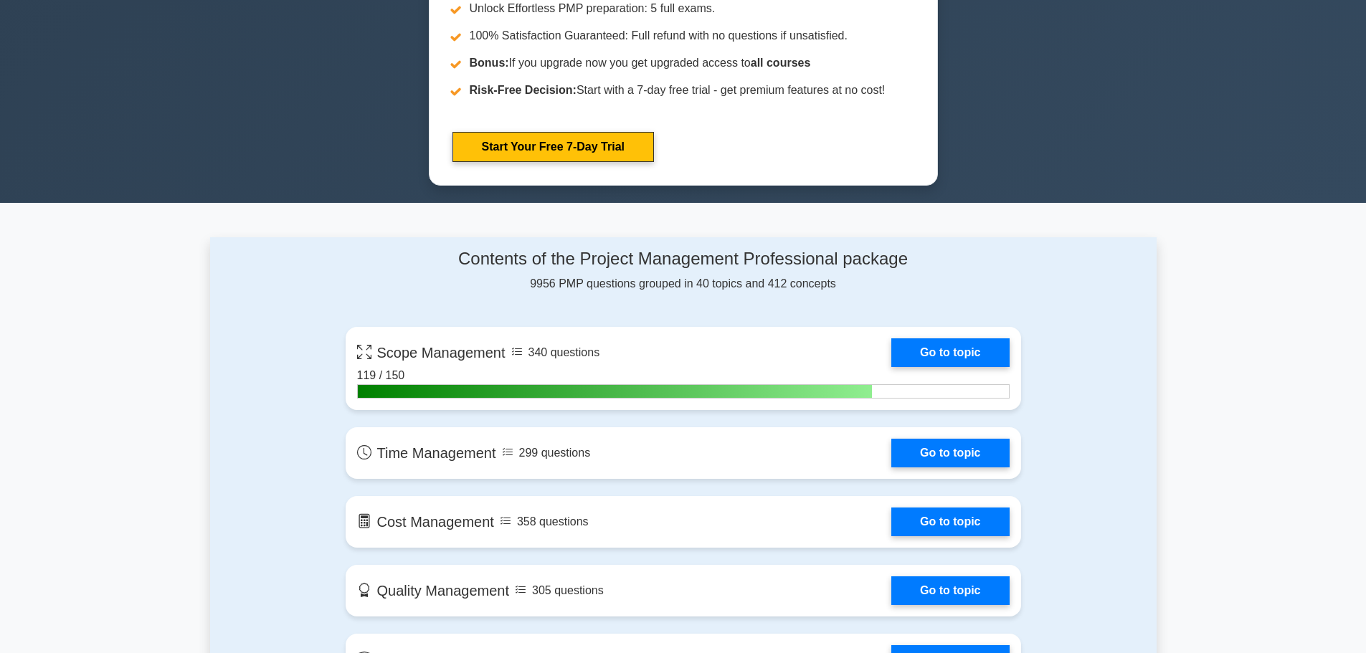
scroll to position [789, 0]
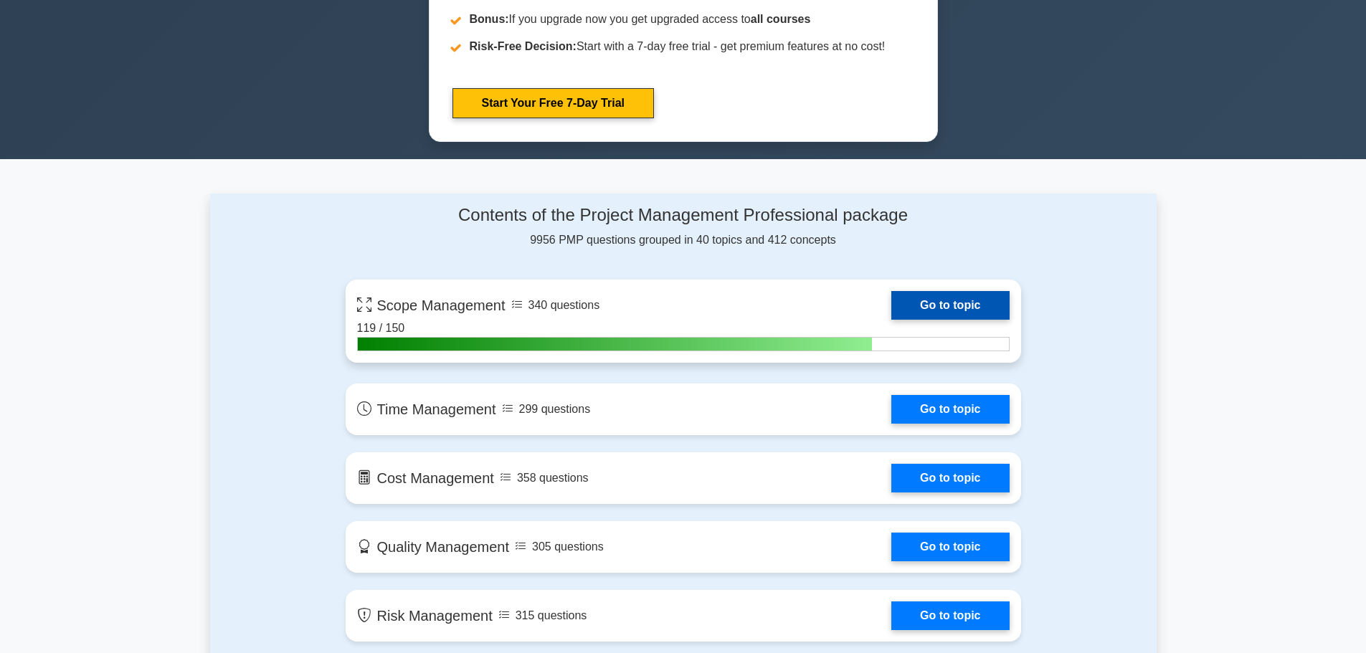
click at [944, 298] on link "Go to topic" at bounding box center [950, 305] width 118 height 29
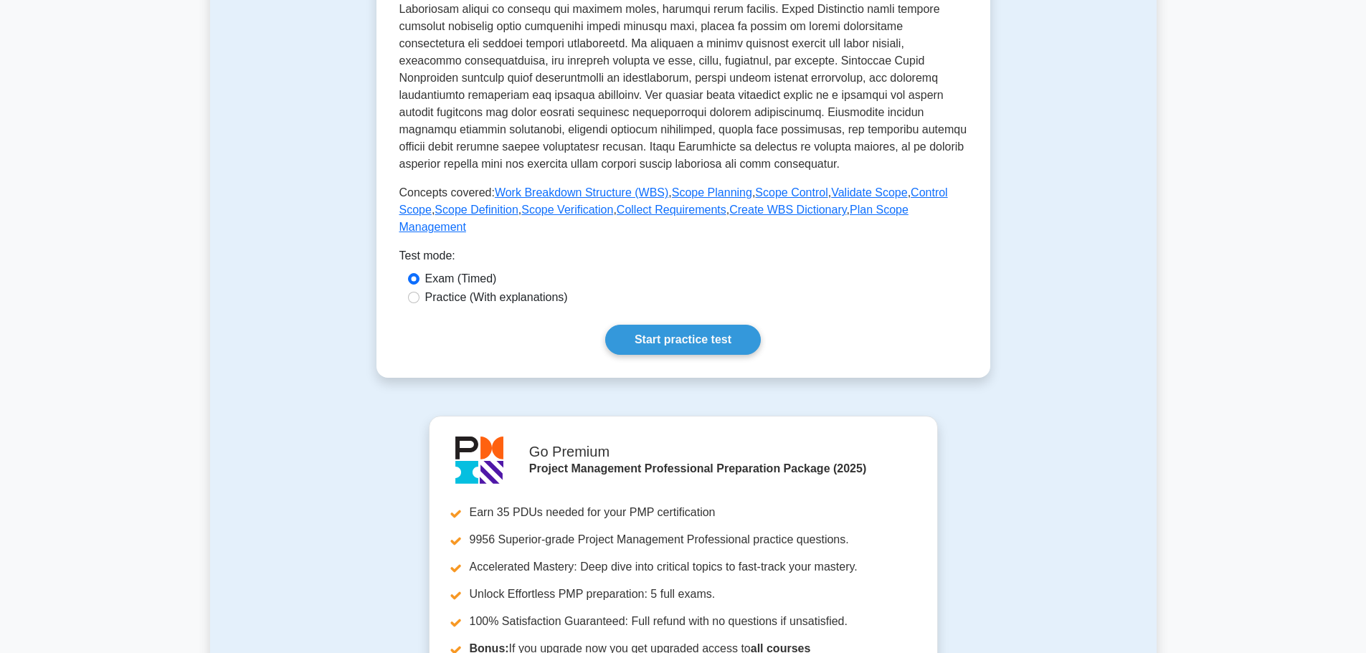
scroll to position [502, 0]
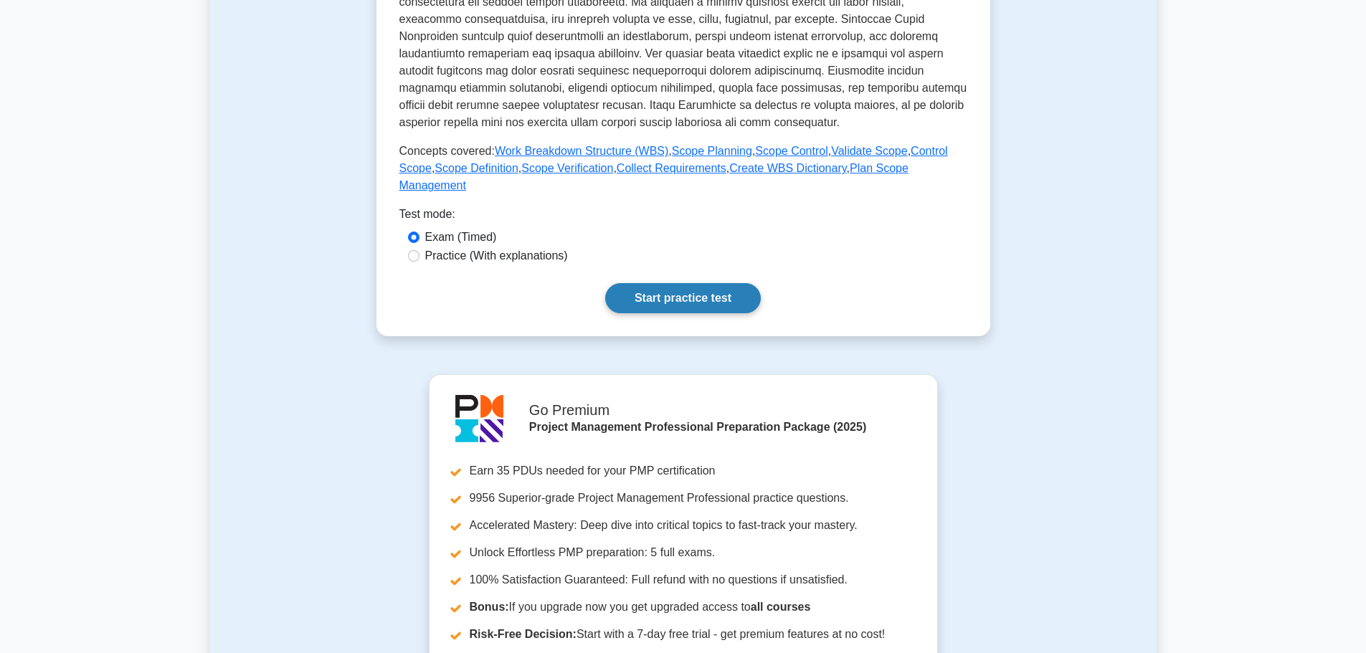
click at [661, 283] on link "Start practice test" at bounding box center [683, 298] width 156 height 30
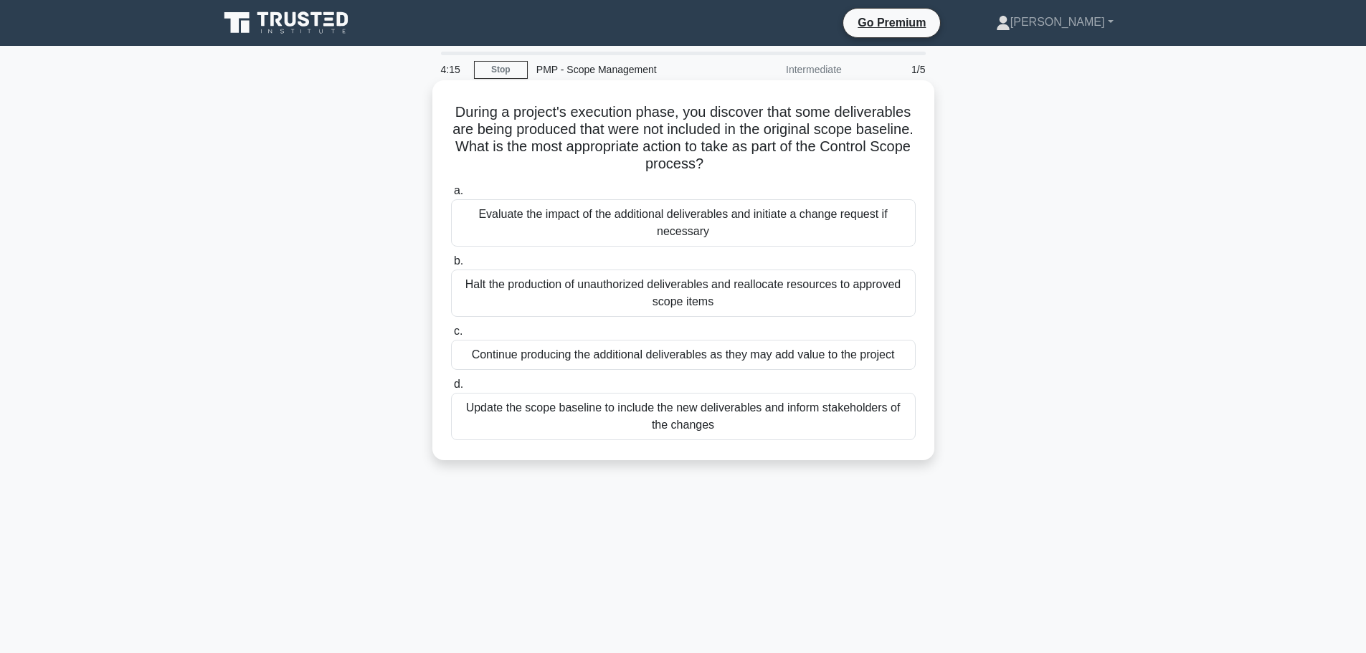
click at [661, 224] on div "Evaluate the impact of the additional deliverables and initiate a change reques…" at bounding box center [683, 222] width 465 height 47
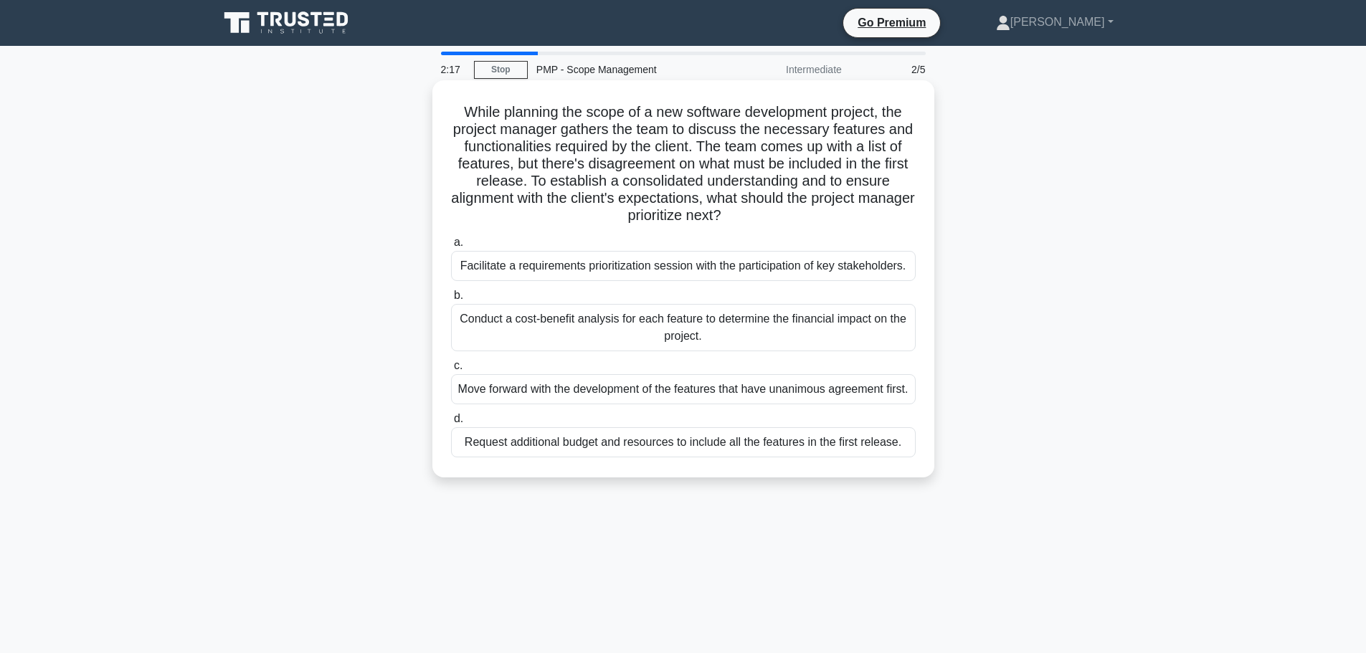
click at [662, 270] on div "Facilitate a requirements prioritization session with the participation of key …" at bounding box center [683, 266] width 465 height 30
click at [451, 247] on input "a. Facilitate a requirements prioritization session with the participation of k…" at bounding box center [451, 242] width 0 height 9
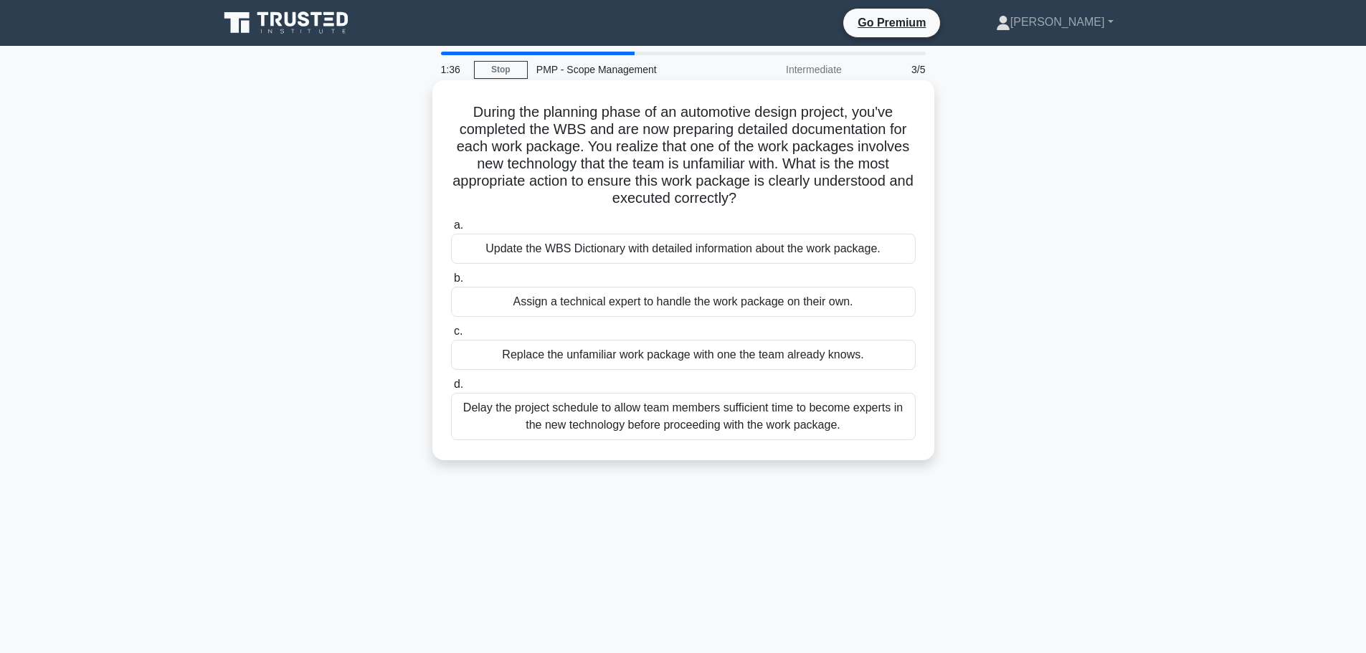
click at [611, 252] on div "Update the WBS Dictionary with detailed information about the work package." at bounding box center [683, 249] width 465 height 30
click at [451, 230] on input "a. Update the WBS Dictionary with detailed information about the work package." at bounding box center [451, 225] width 0 height 9
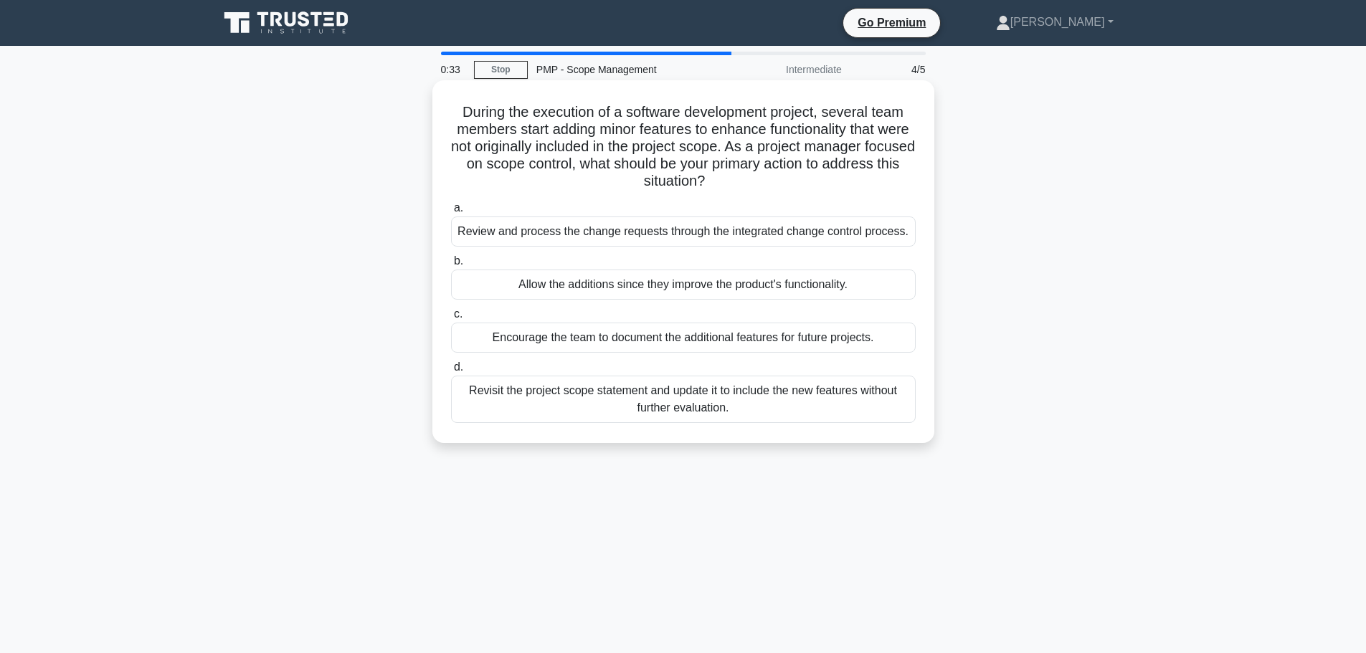
click at [620, 232] on div "Review and process the change requests through the integrated change control pr…" at bounding box center [683, 231] width 465 height 30
click at [451, 213] on input "a. Review and process the change requests through the integrated change control…" at bounding box center [451, 208] width 0 height 9
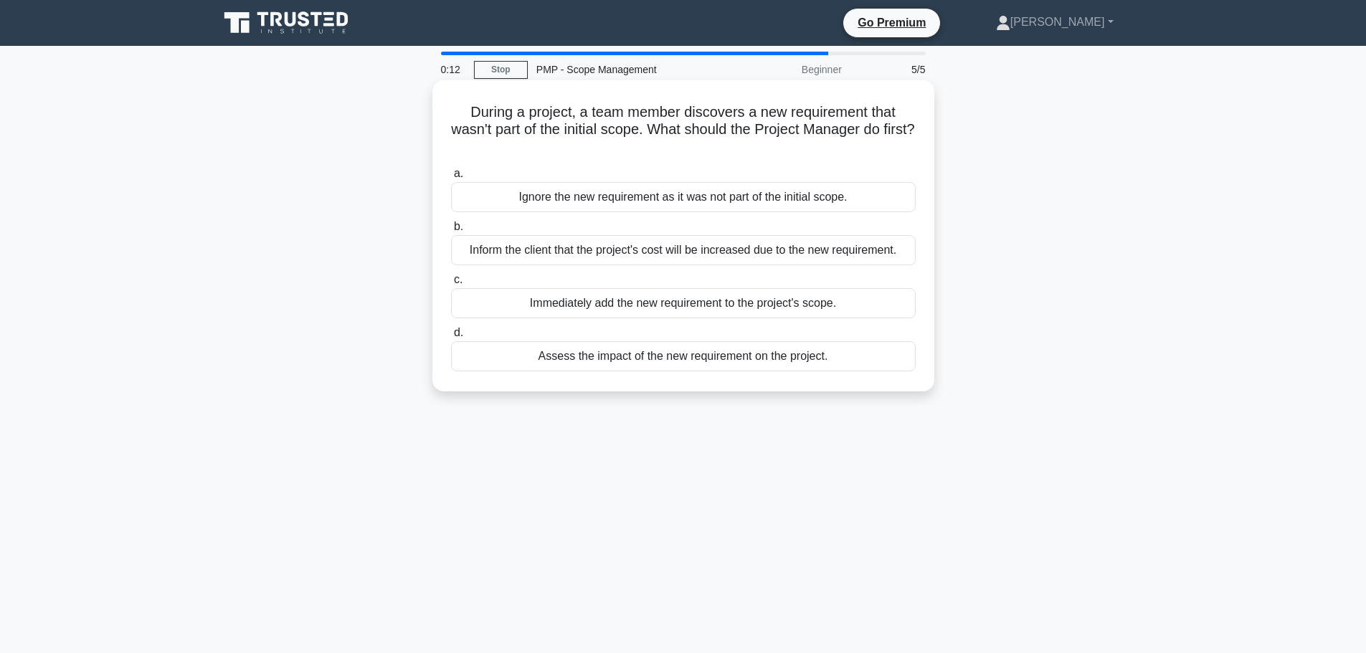
click at [689, 361] on div "Assess the impact of the new requirement on the project." at bounding box center [683, 356] width 465 height 30
click at [451, 338] on input "d. Assess the impact of the new requirement on the project." at bounding box center [451, 332] width 0 height 9
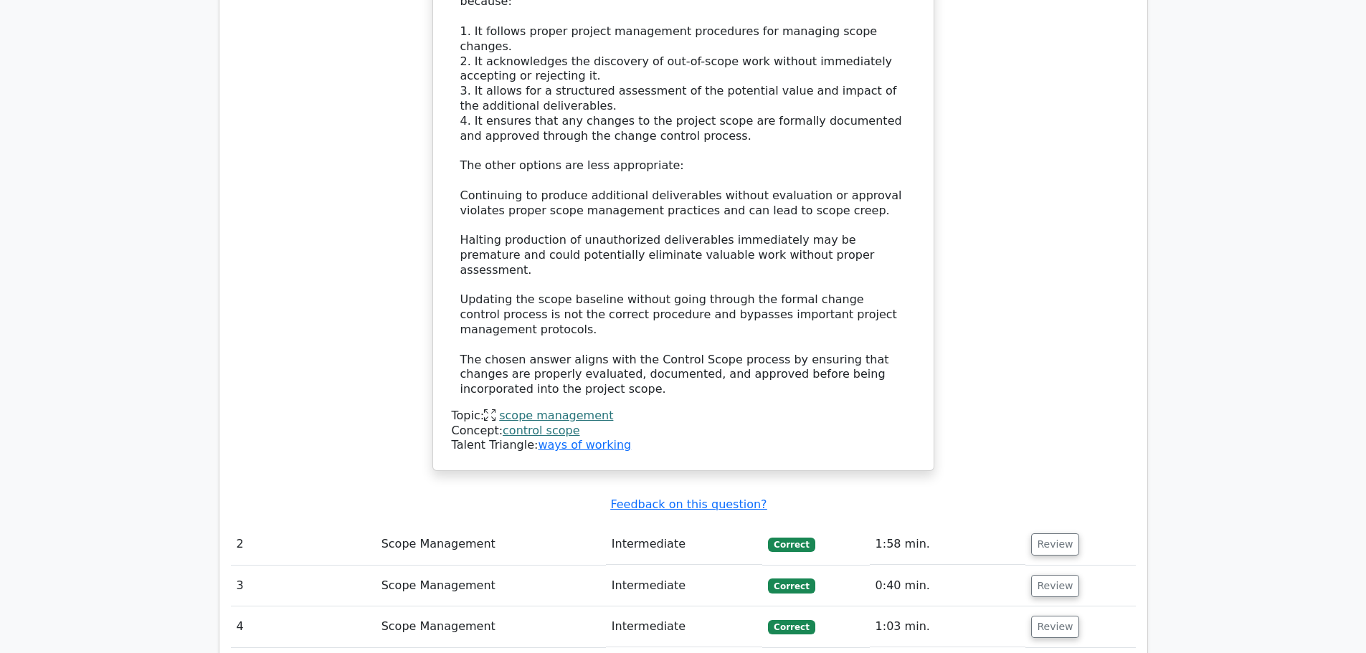
scroll to position [1720, 0]
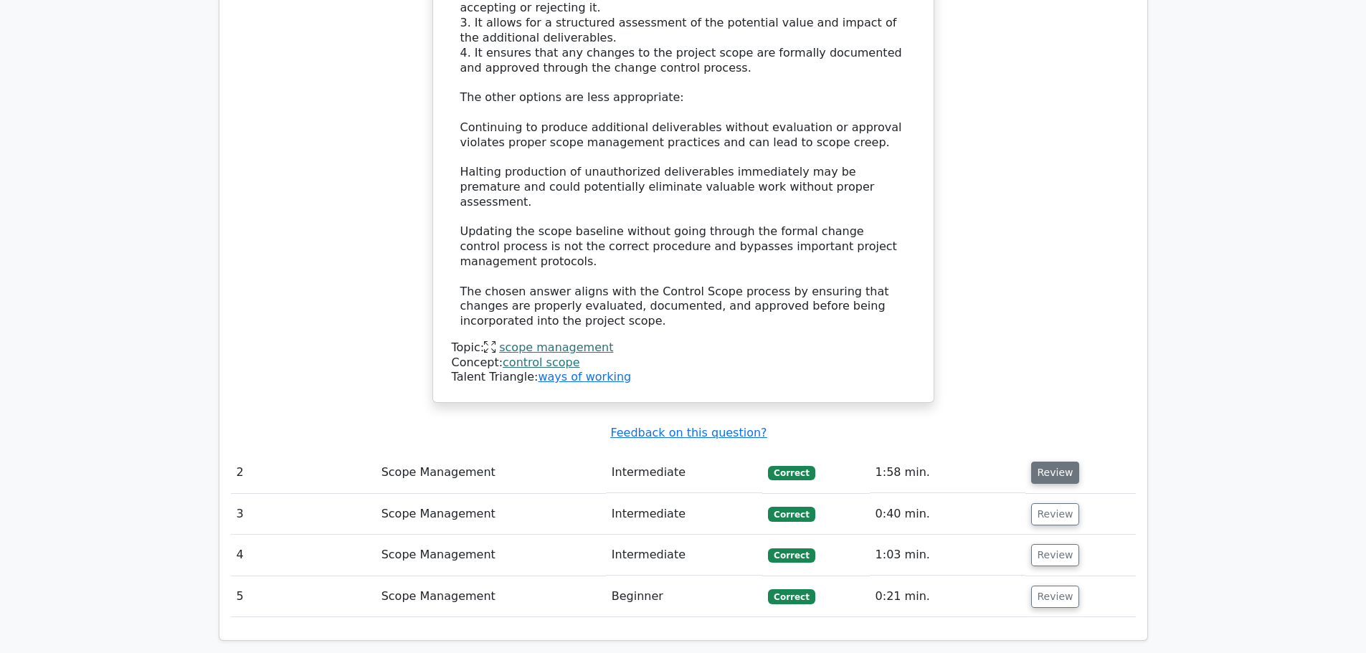
click at [1045, 462] on button "Review" at bounding box center [1055, 473] width 49 height 22
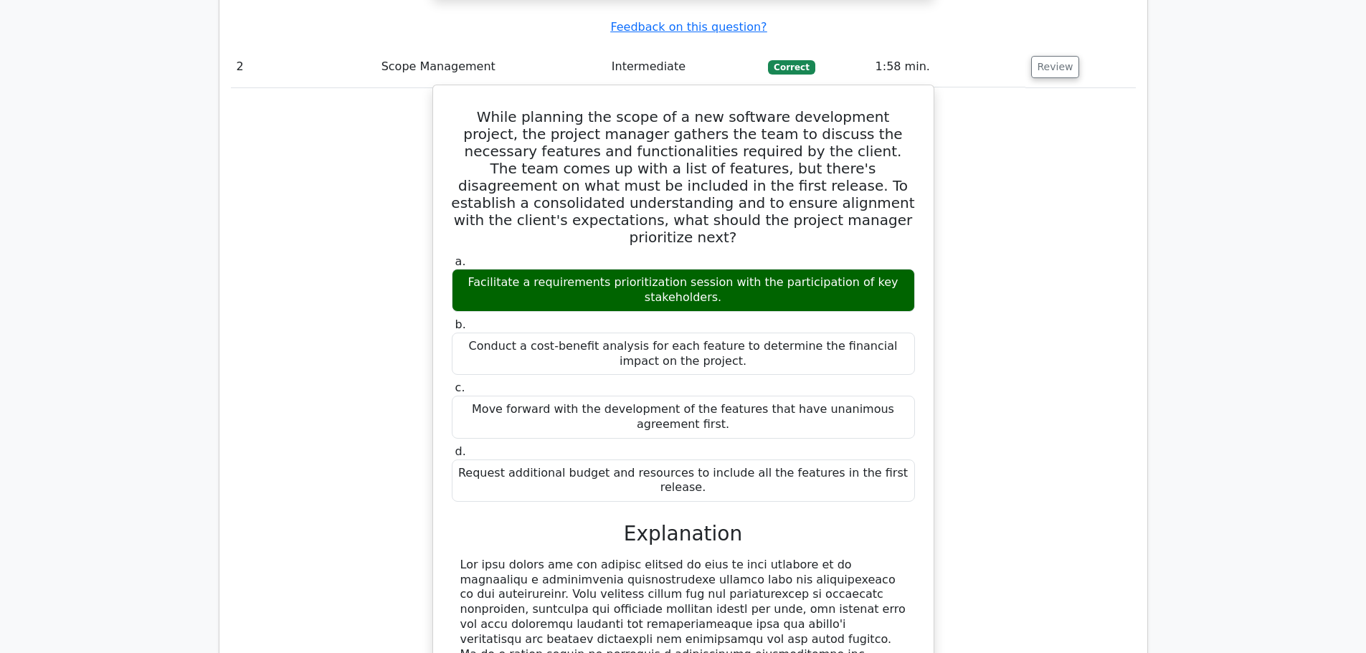
scroll to position [2151, 0]
